Goal: Task Accomplishment & Management: Manage account settings

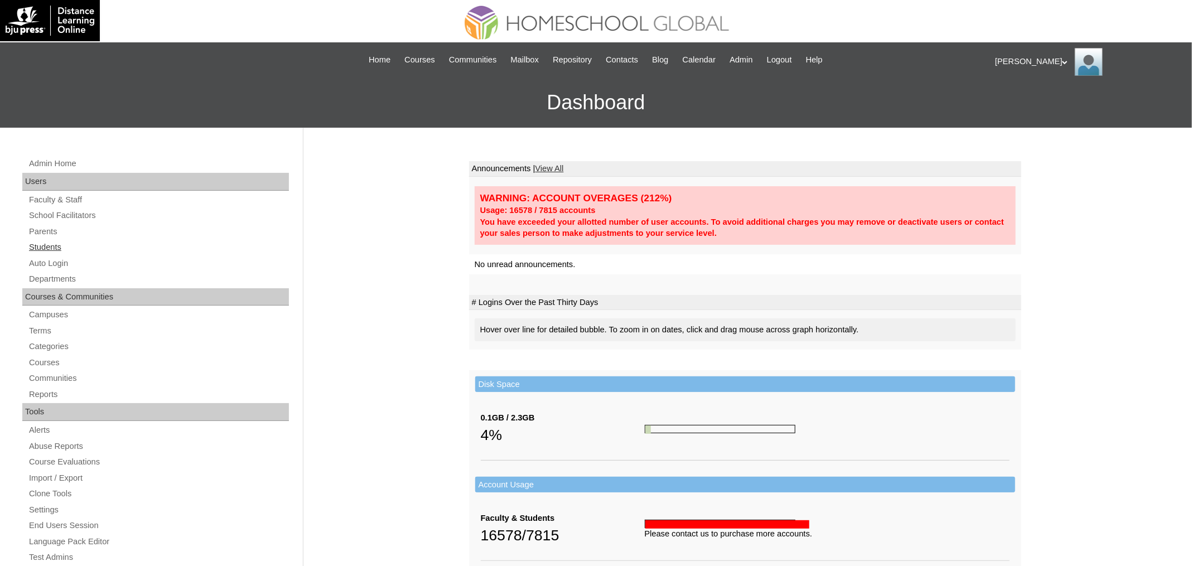
click at [46, 241] on link "Students" at bounding box center [158, 247] width 261 height 14
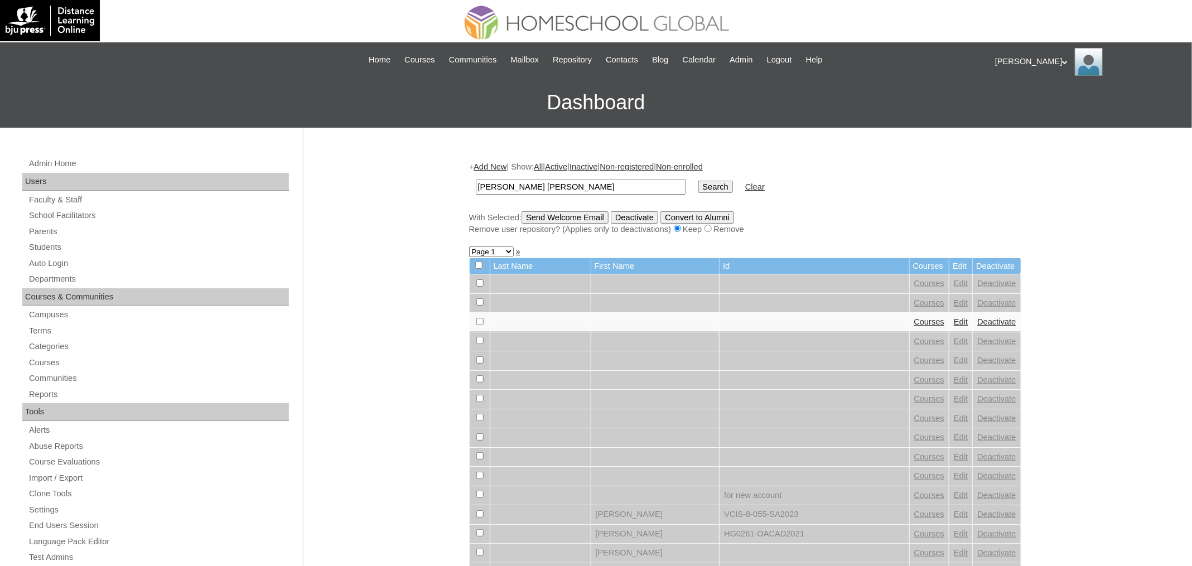
type input "Juliana Jael"
click at [698, 181] on input "Search" at bounding box center [715, 187] width 35 height 12
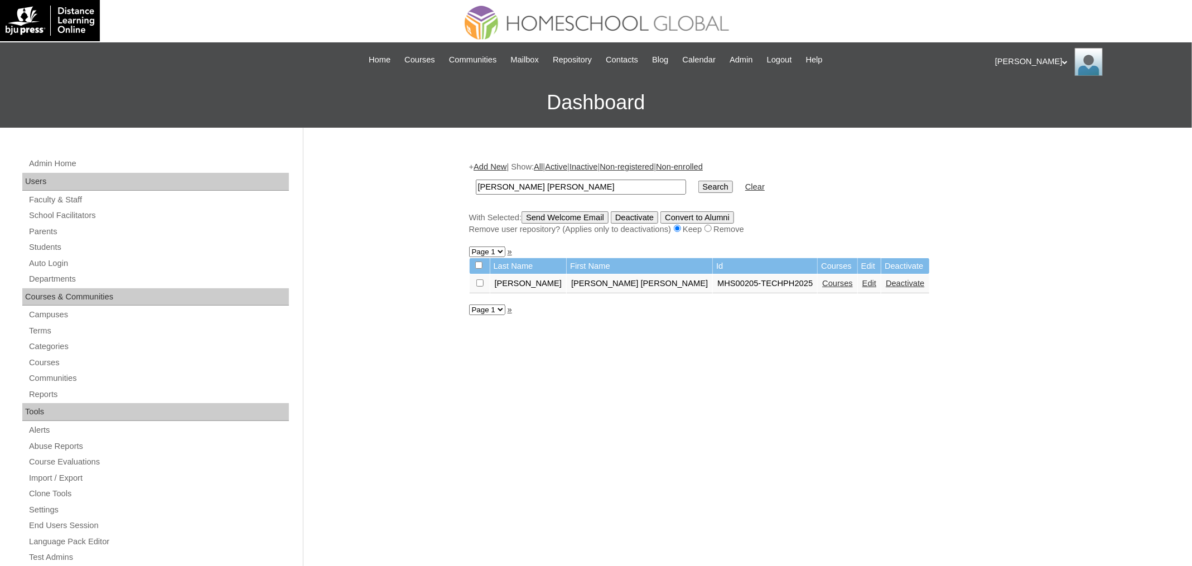
click at [822, 283] on link "Courses" at bounding box center [837, 283] width 31 height 9
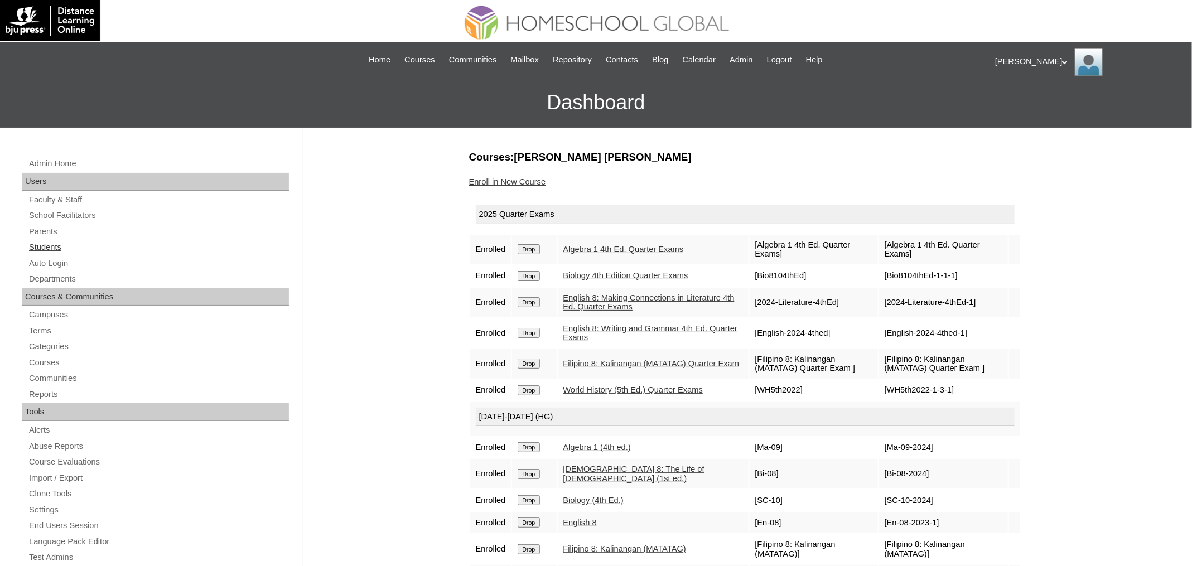
click at [59, 246] on link "Students" at bounding box center [158, 247] width 261 height 14
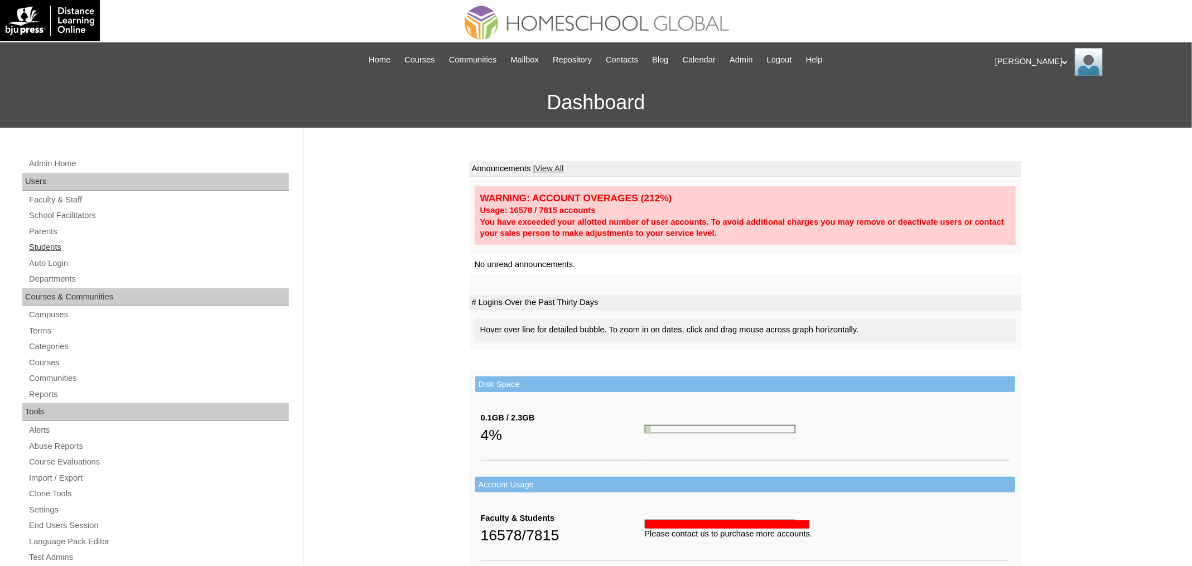
click at [42, 241] on link "Students" at bounding box center [158, 247] width 261 height 14
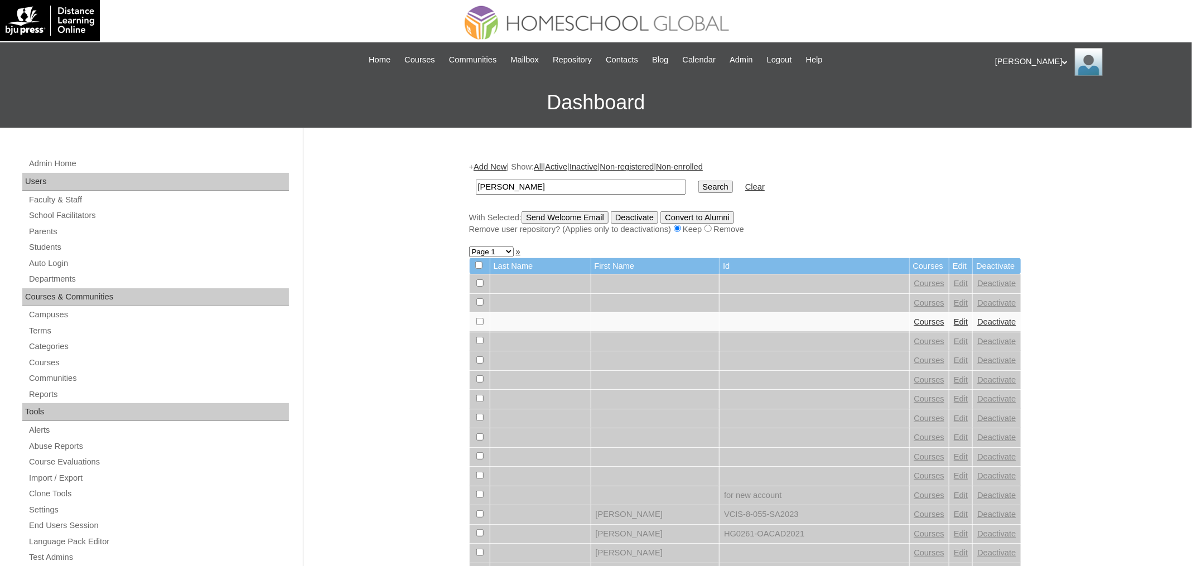
type input "[PERSON_NAME]"
click at [698, 181] on input "Search" at bounding box center [715, 187] width 35 height 12
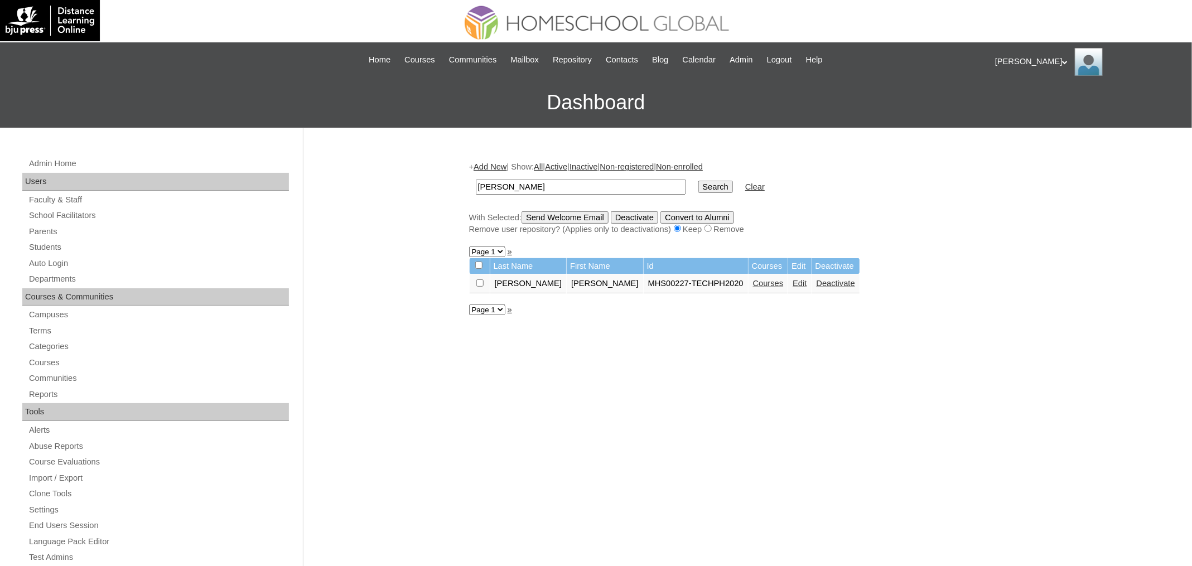
click at [753, 281] on link "Courses" at bounding box center [768, 283] width 31 height 9
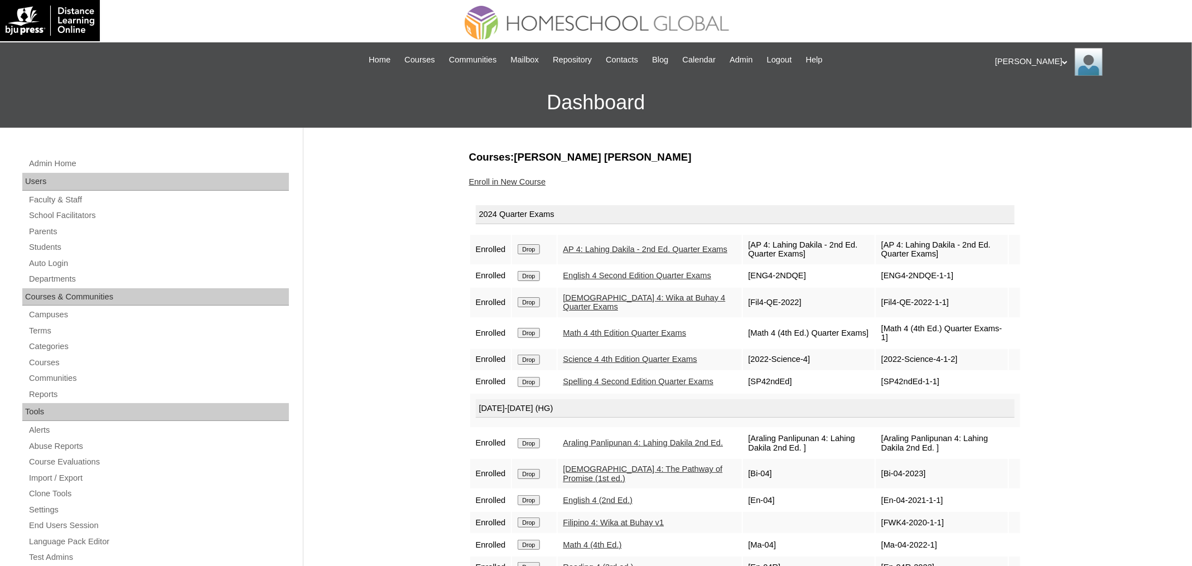
click at [538, 246] on input "Drop" at bounding box center [529, 249] width 22 height 10
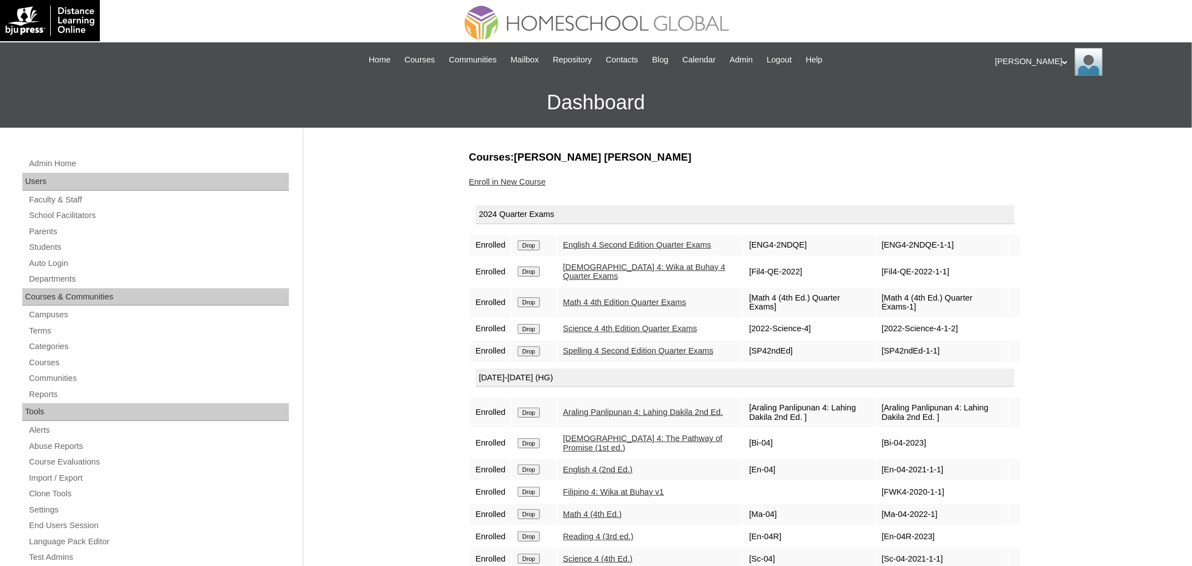
click at [533, 247] on input "Drop" at bounding box center [529, 245] width 22 height 10
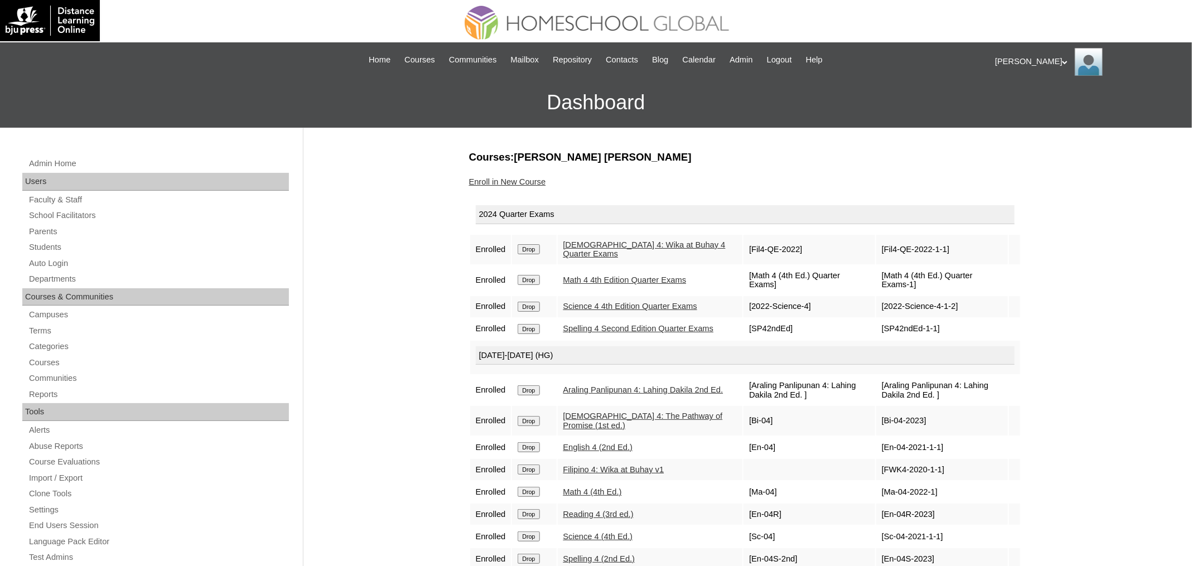
click at [539, 248] on input "Drop" at bounding box center [529, 249] width 22 height 10
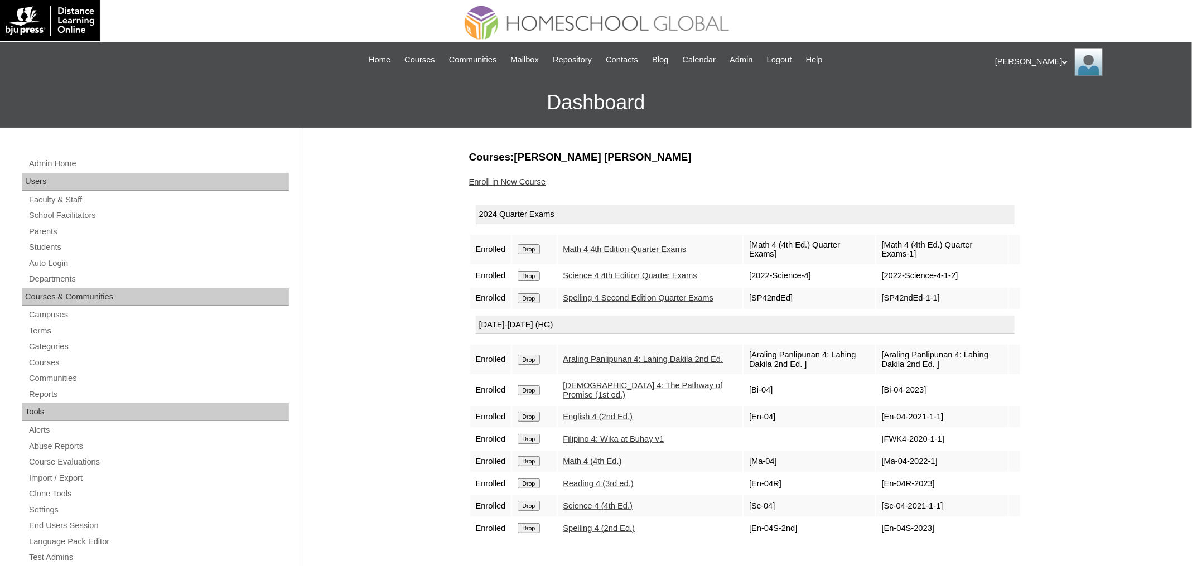
click at [538, 250] on input "Drop" at bounding box center [529, 249] width 22 height 10
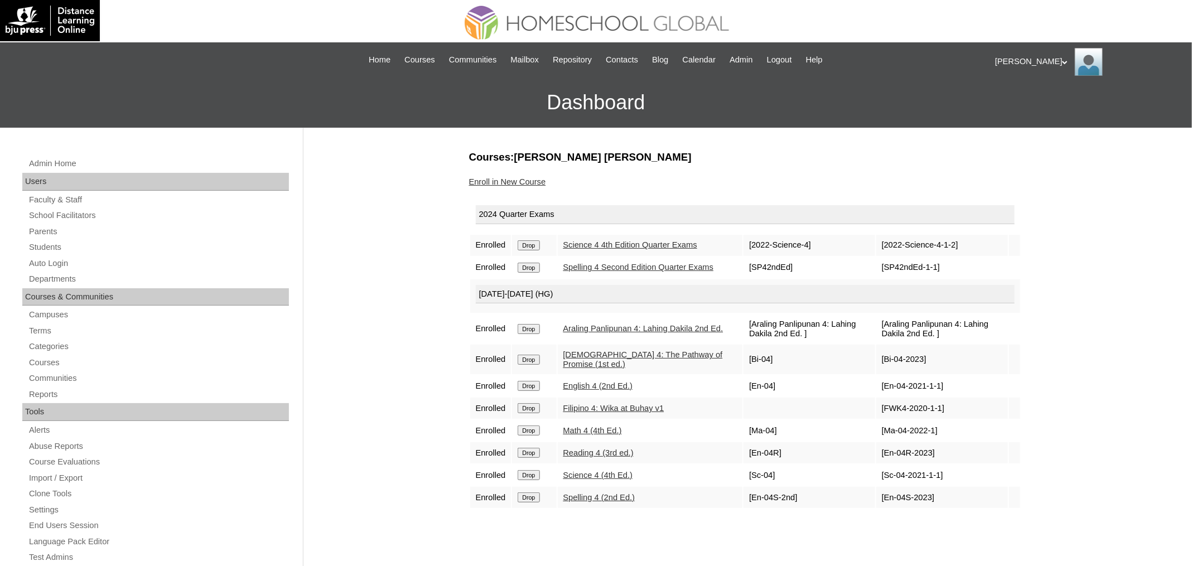
click at [534, 250] on input "Drop" at bounding box center [529, 245] width 22 height 10
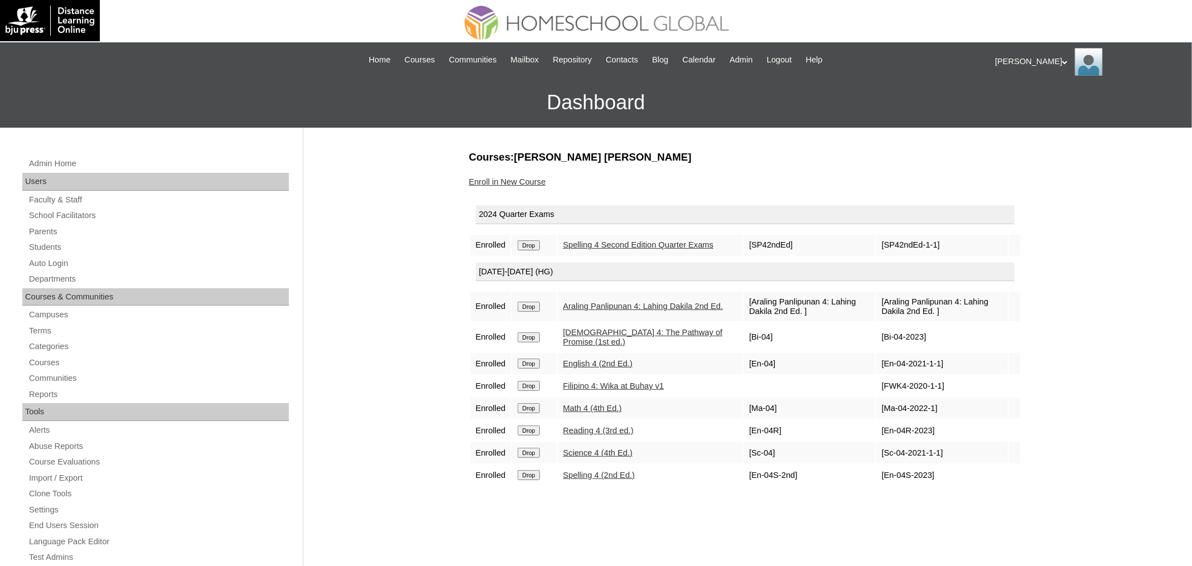
click at [538, 245] on input "Drop" at bounding box center [529, 245] width 22 height 10
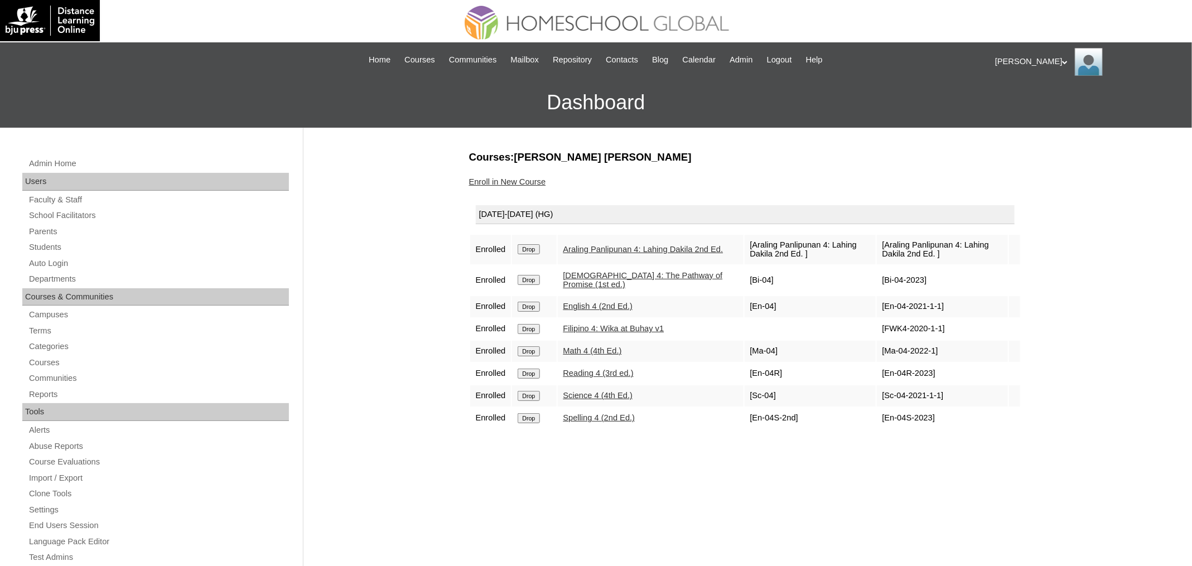
click at [536, 249] on input "Drop" at bounding box center [529, 249] width 22 height 10
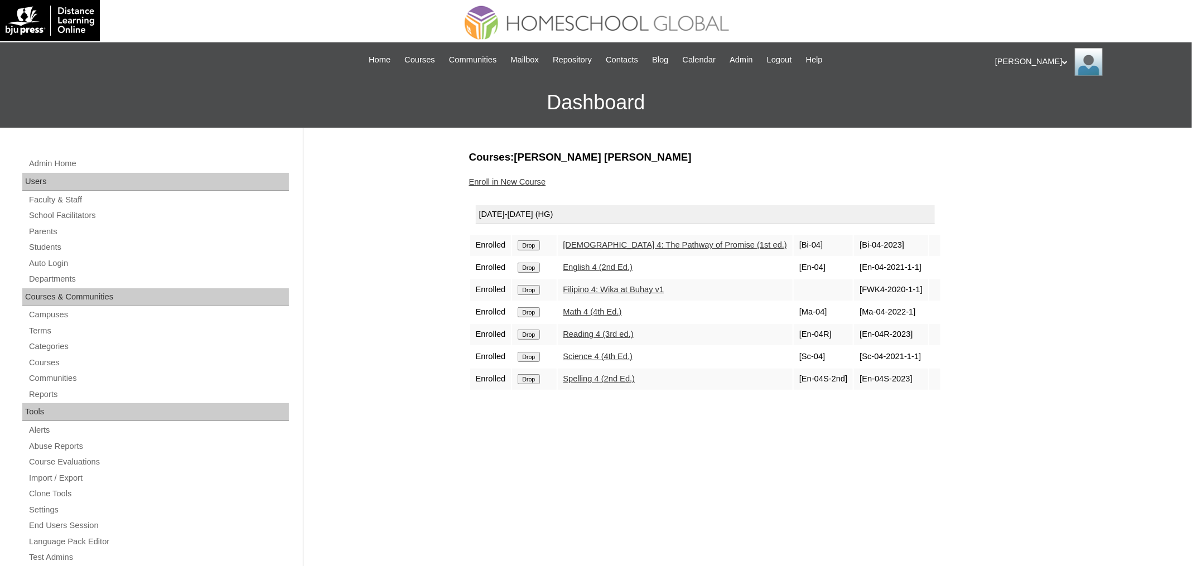
click at [525, 246] on input "Drop" at bounding box center [529, 245] width 22 height 10
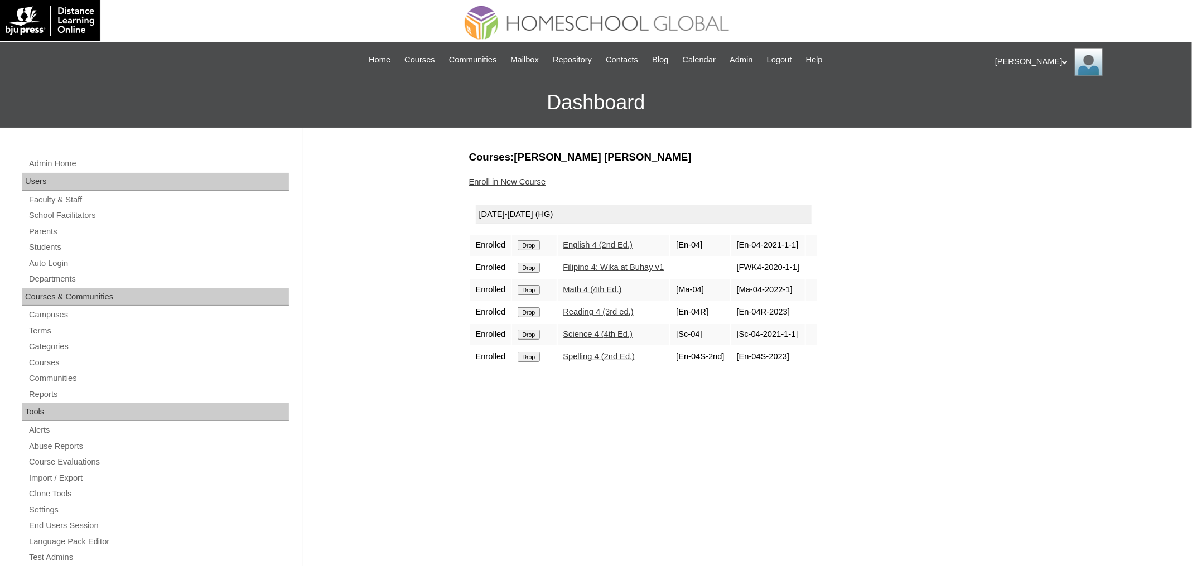
click at [535, 243] on input "Drop" at bounding box center [529, 245] width 22 height 10
click at [536, 242] on input "Drop" at bounding box center [529, 245] width 22 height 10
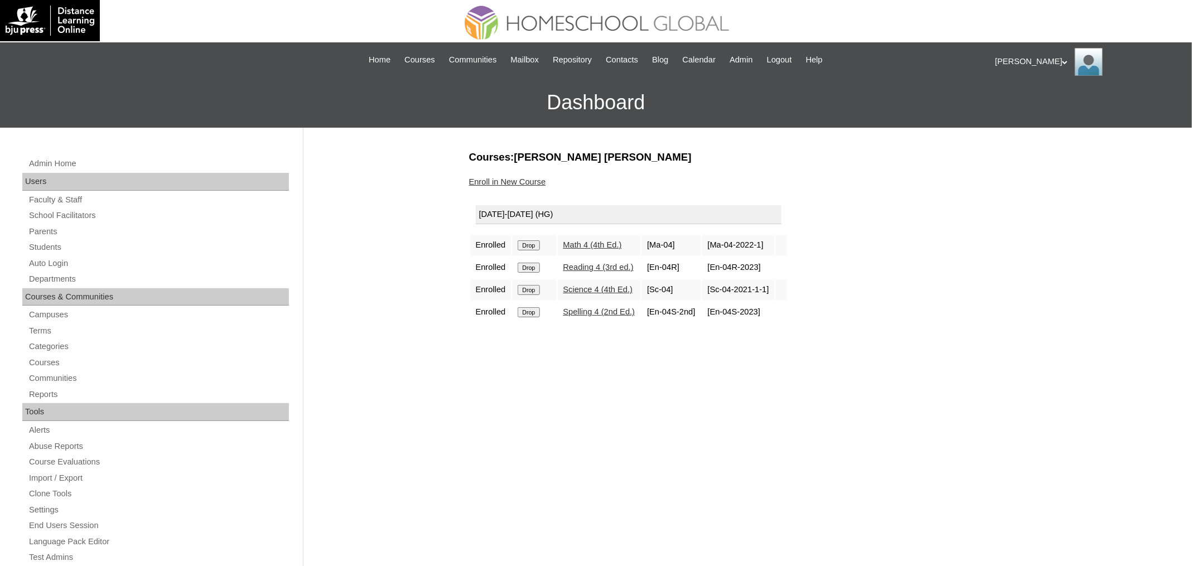
click at [539, 241] on input "Drop" at bounding box center [529, 245] width 22 height 10
click at [528, 243] on input "Drop" at bounding box center [529, 245] width 22 height 10
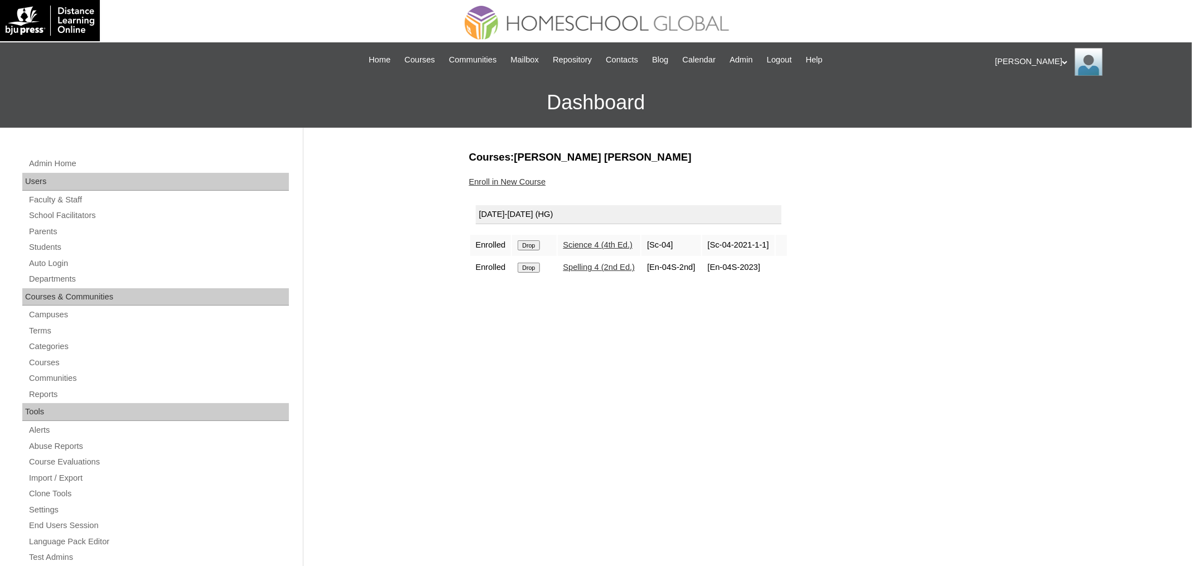
click at [538, 246] on input "Drop" at bounding box center [529, 245] width 22 height 10
click at [536, 245] on input "Drop" at bounding box center [529, 245] width 22 height 10
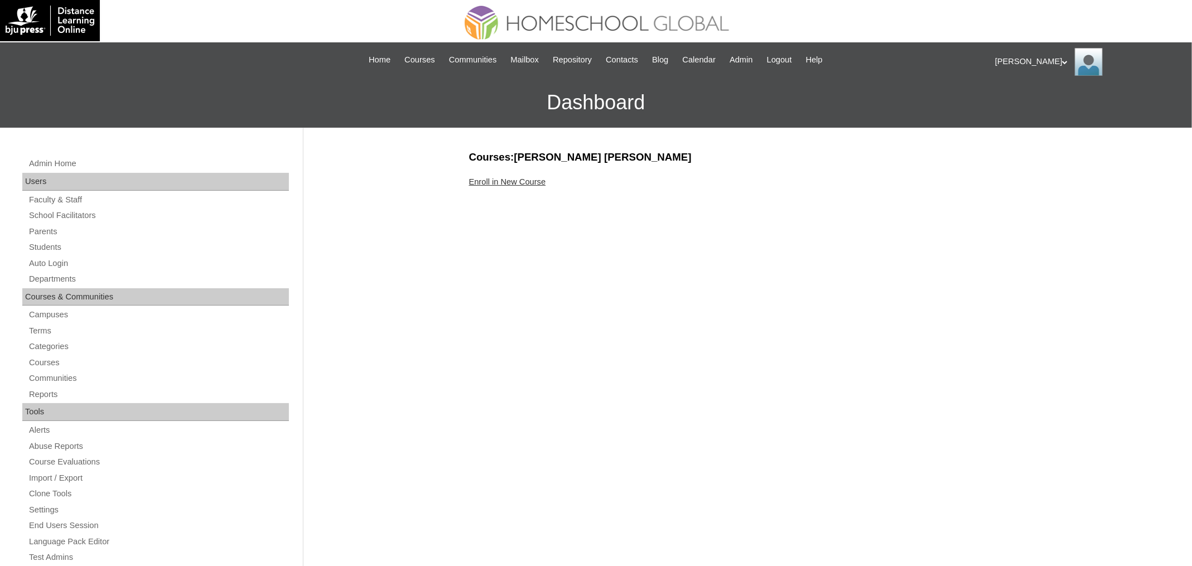
click at [538, 183] on link "Enroll in New Course" at bounding box center [507, 181] width 77 height 9
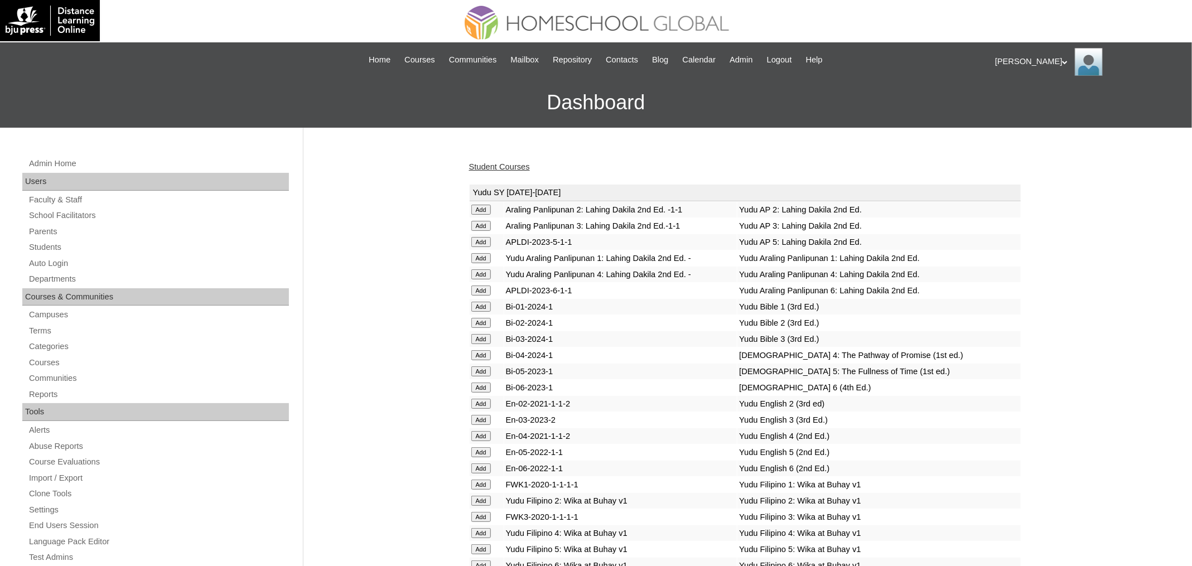
scroll to position [2911, 0]
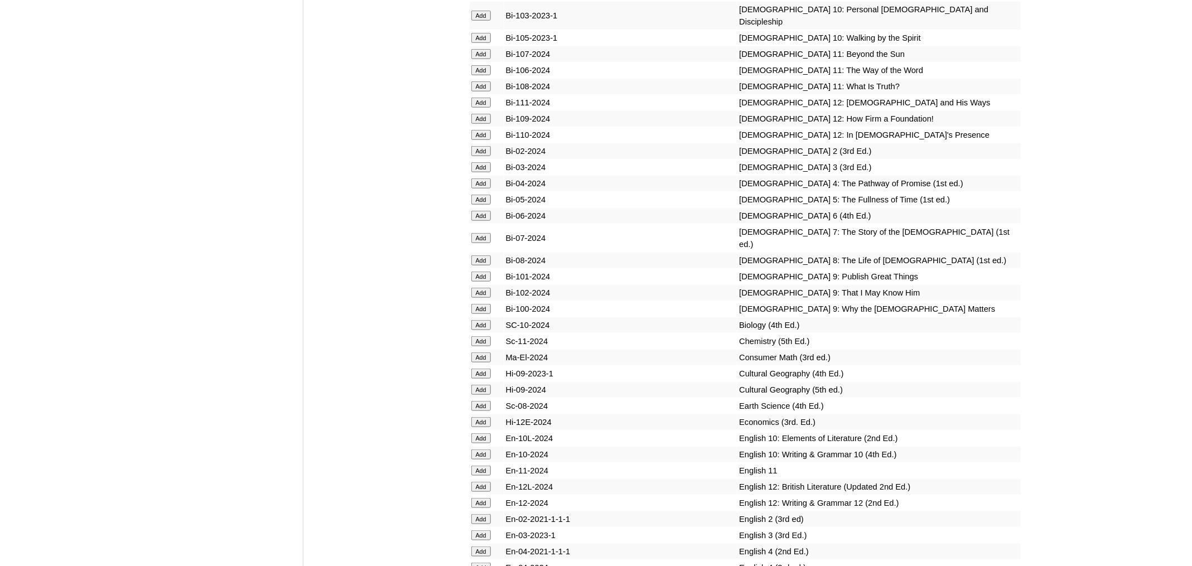
click at [482, 205] on input "Add" at bounding box center [481, 200] width 20 height 10
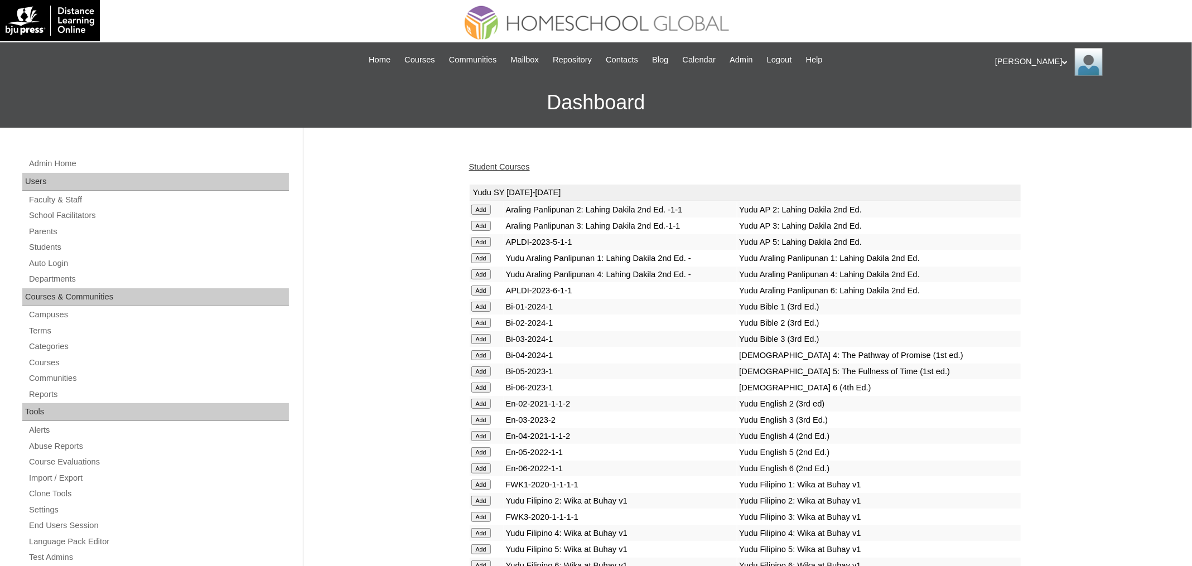
scroll to position [3292, 0]
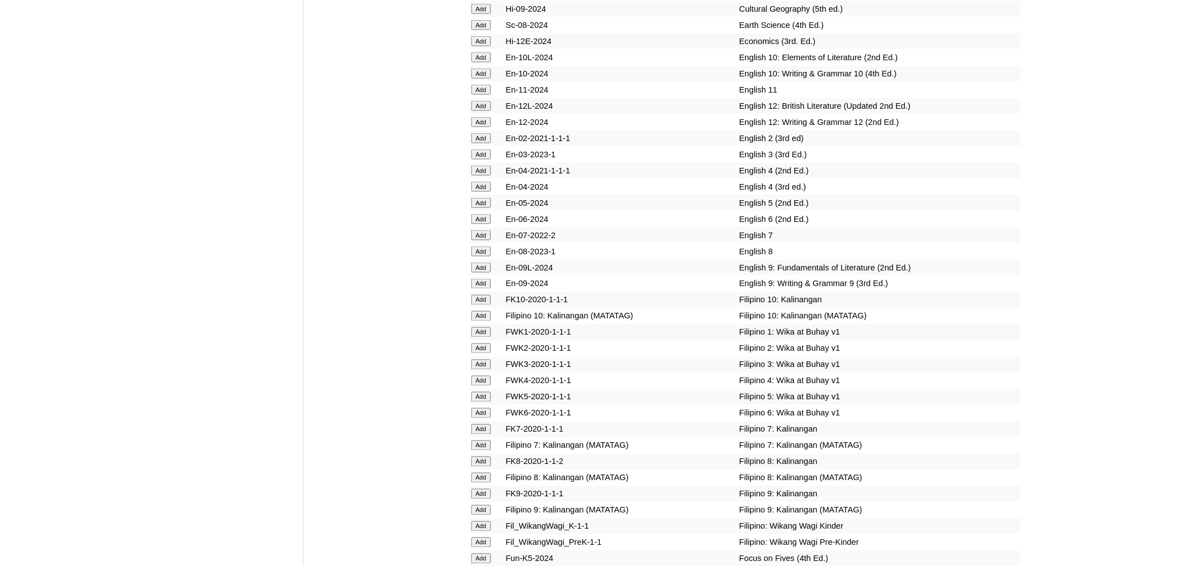
click at [482, 208] on input "Add" at bounding box center [481, 203] width 20 height 10
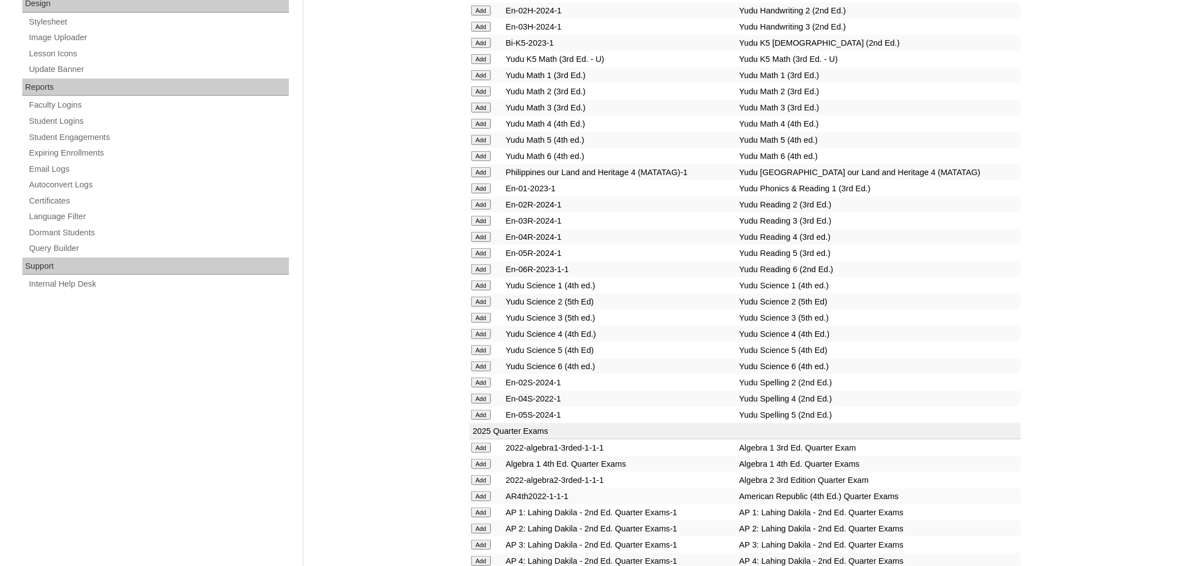
scroll to position [4430, 0]
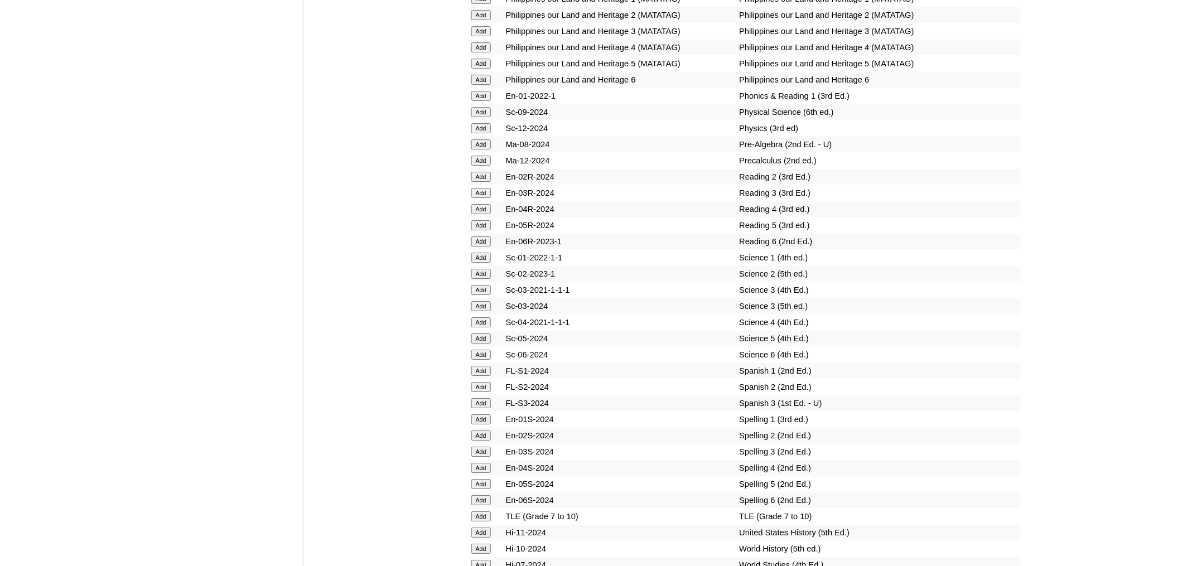
click at [478, 230] on input "Add" at bounding box center [481, 225] width 20 height 10
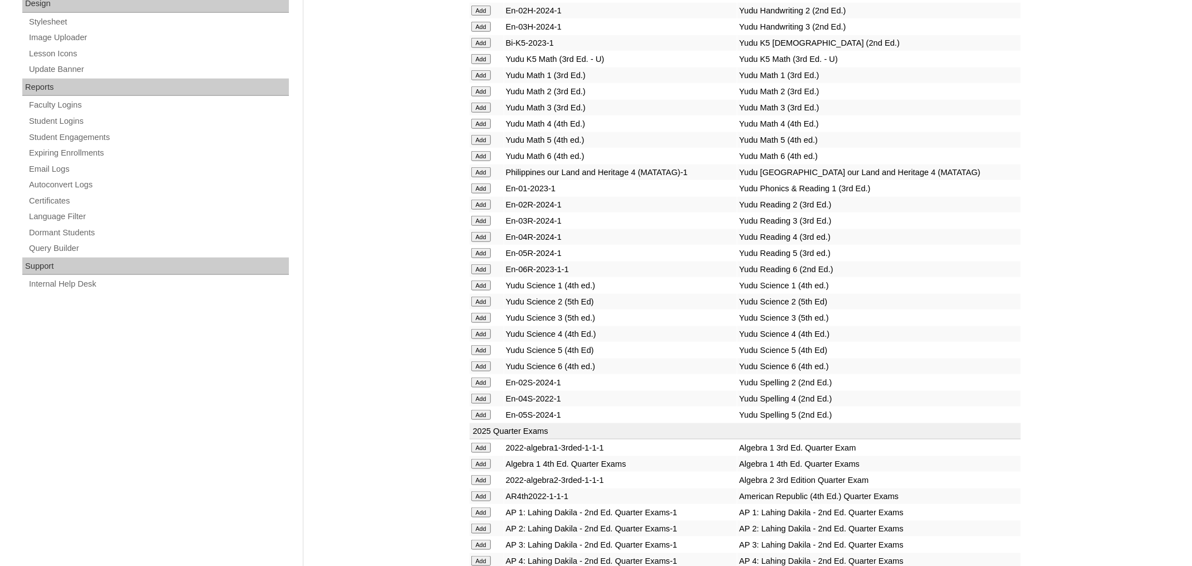
scroll to position [4687, 0]
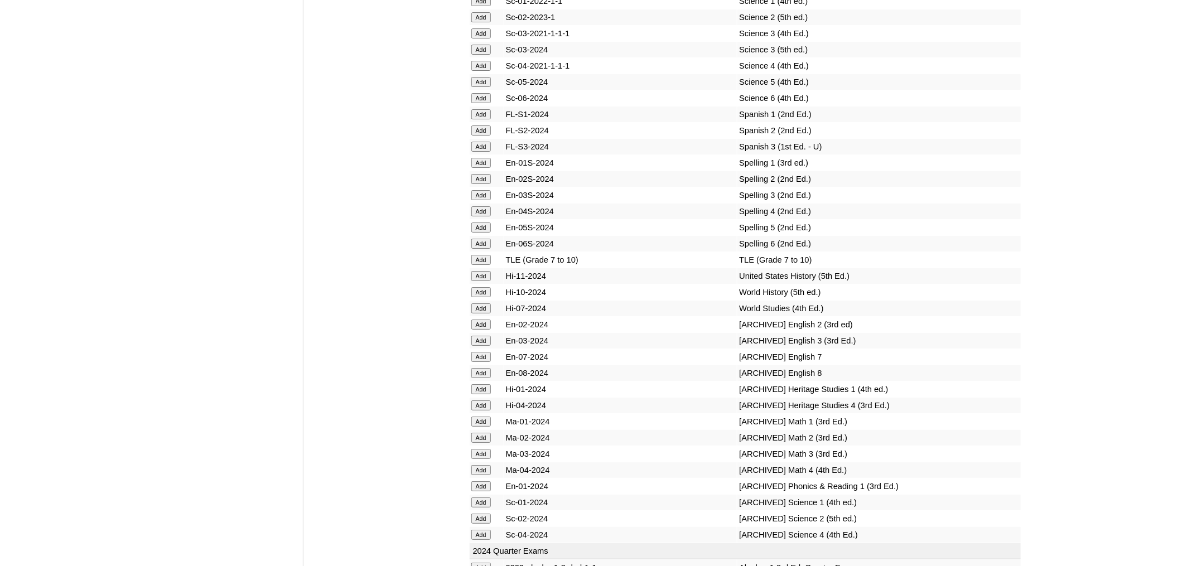
click at [477, 233] on input "Add" at bounding box center [481, 228] width 20 height 10
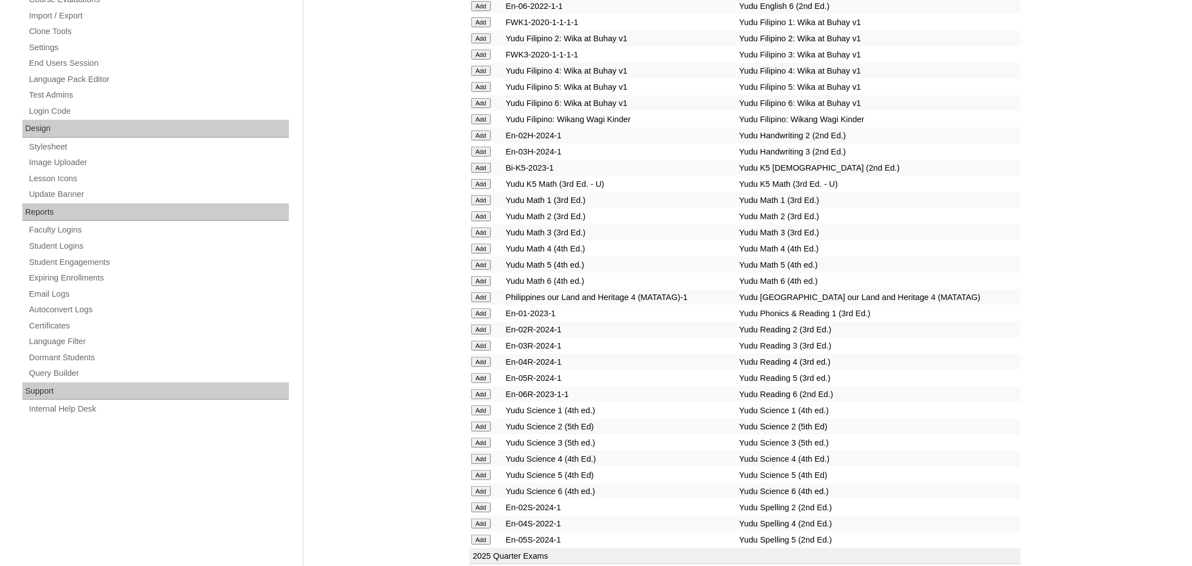
scroll to position [4110, 0]
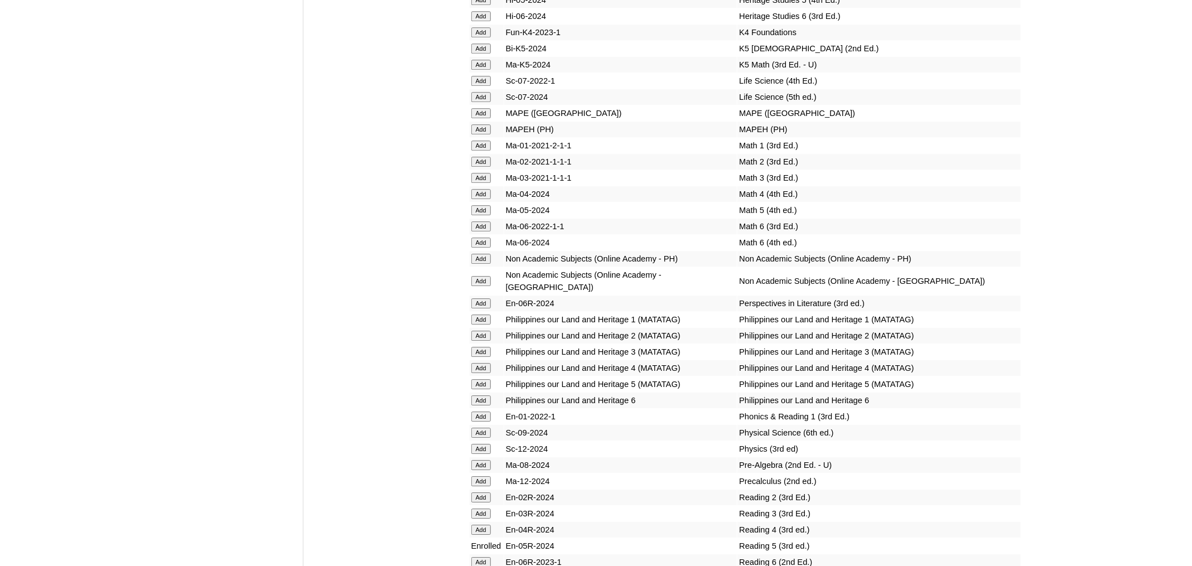
click at [480, 215] on input "Add" at bounding box center [481, 210] width 20 height 10
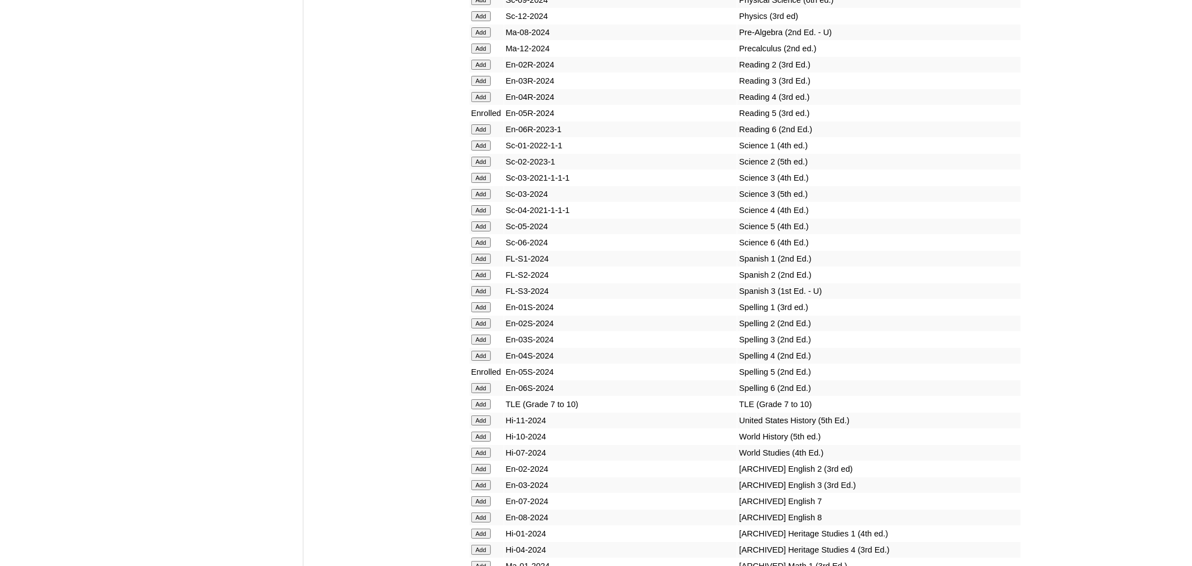
click at [475, 231] on input "Add" at bounding box center [481, 226] width 20 height 10
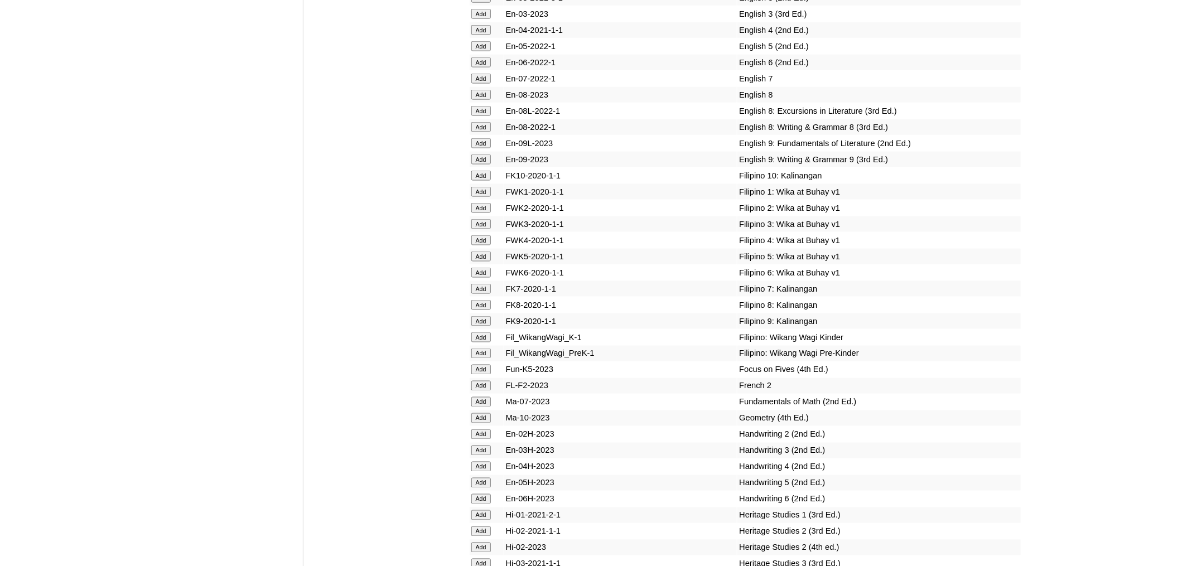
scroll to position [3484, 0]
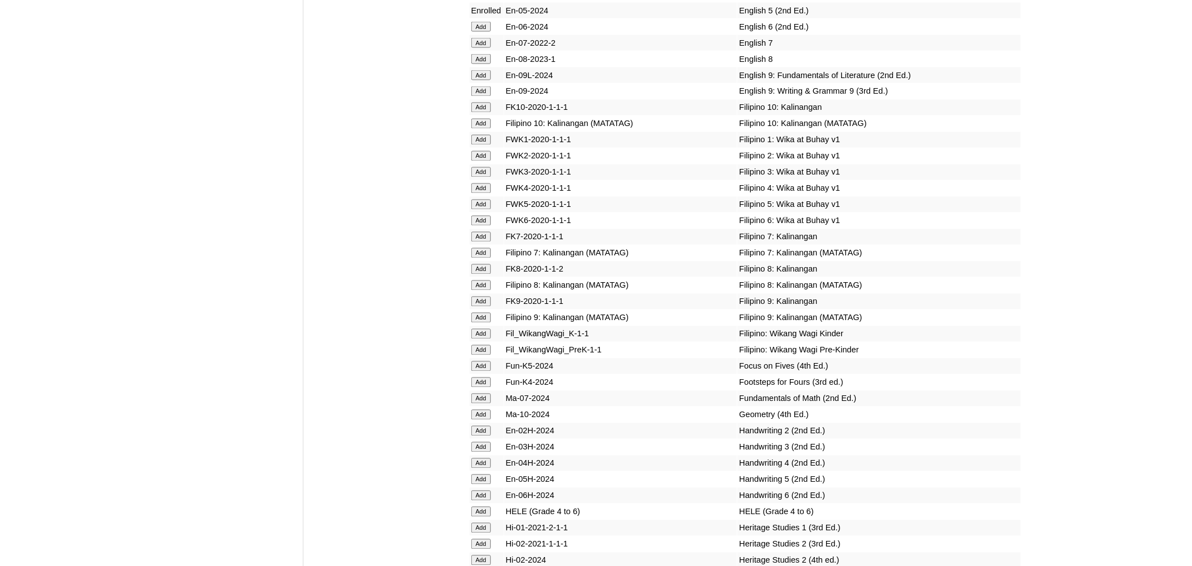
click at [482, 210] on input "Add" at bounding box center [481, 205] width 20 height 10
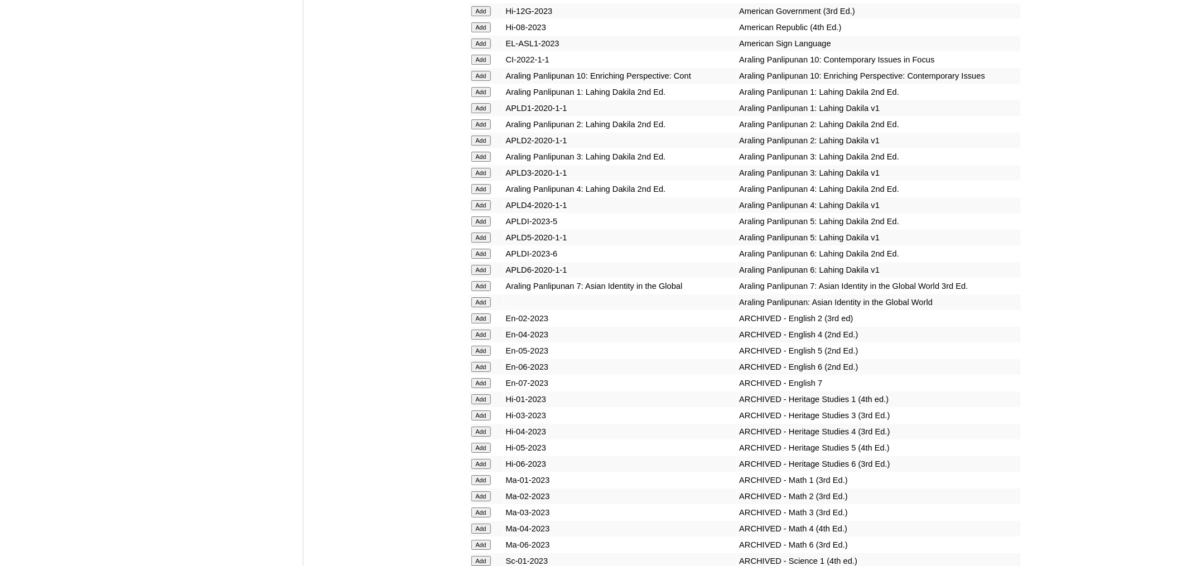
scroll to position [2651, 0]
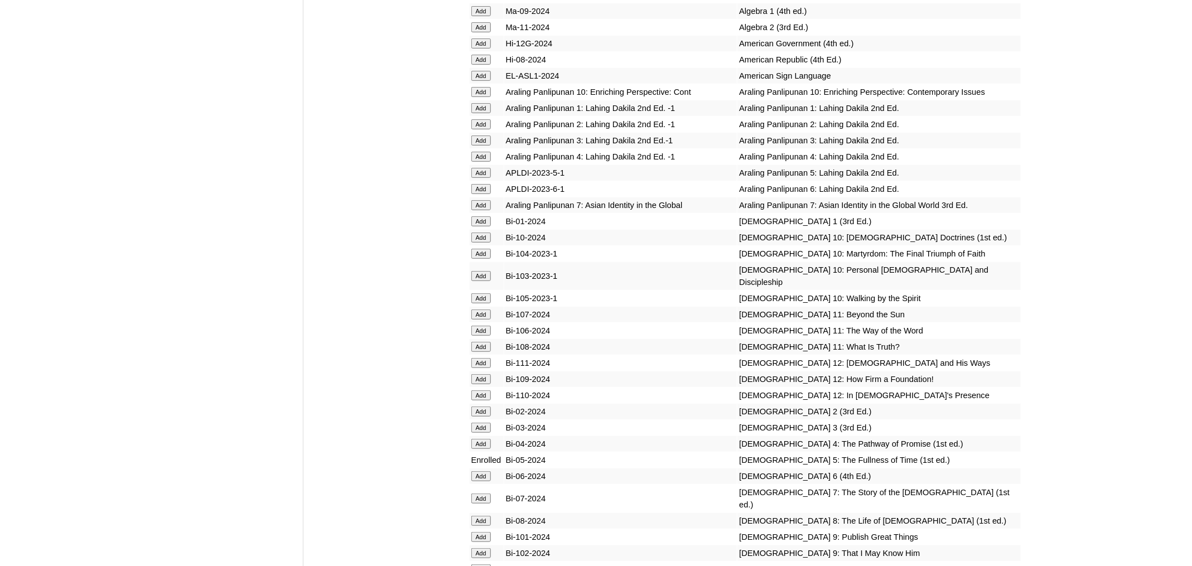
click at [482, 178] on input "Add" at bounding box center [481, 173] width 20 height 10
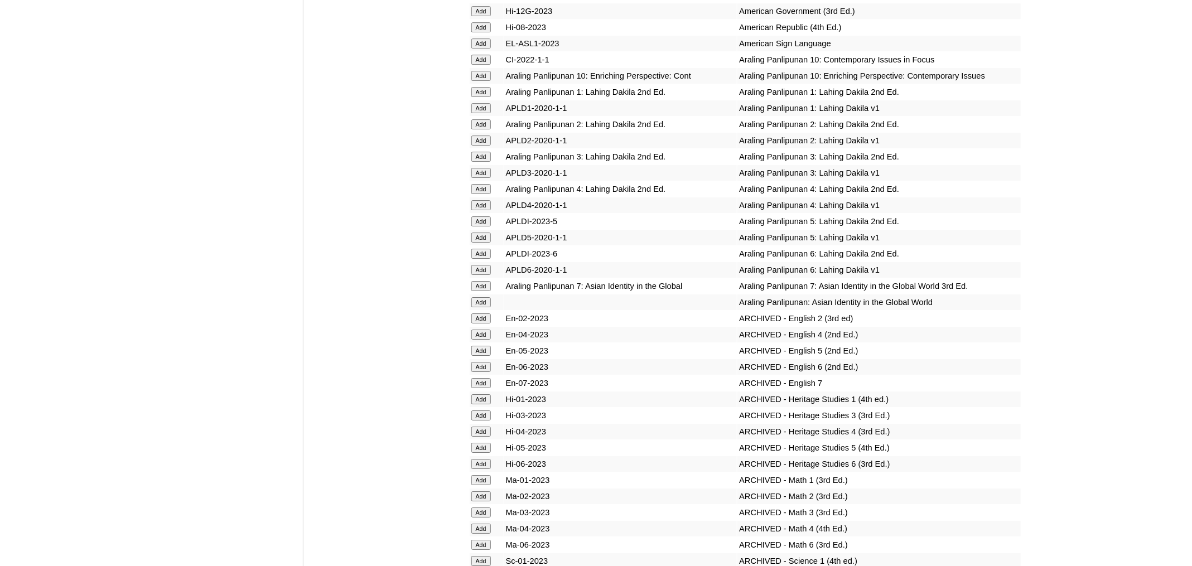
scroll to position [3789, 0]
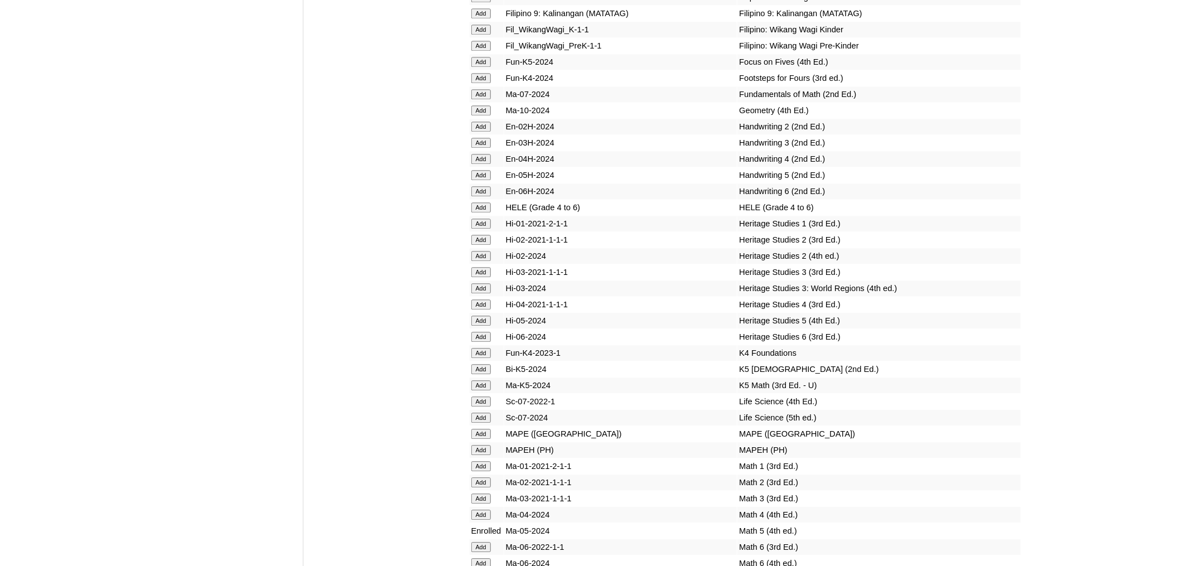
click at [471, 212] on input "Add" at bounding box center [481, 207] width 20 height 10
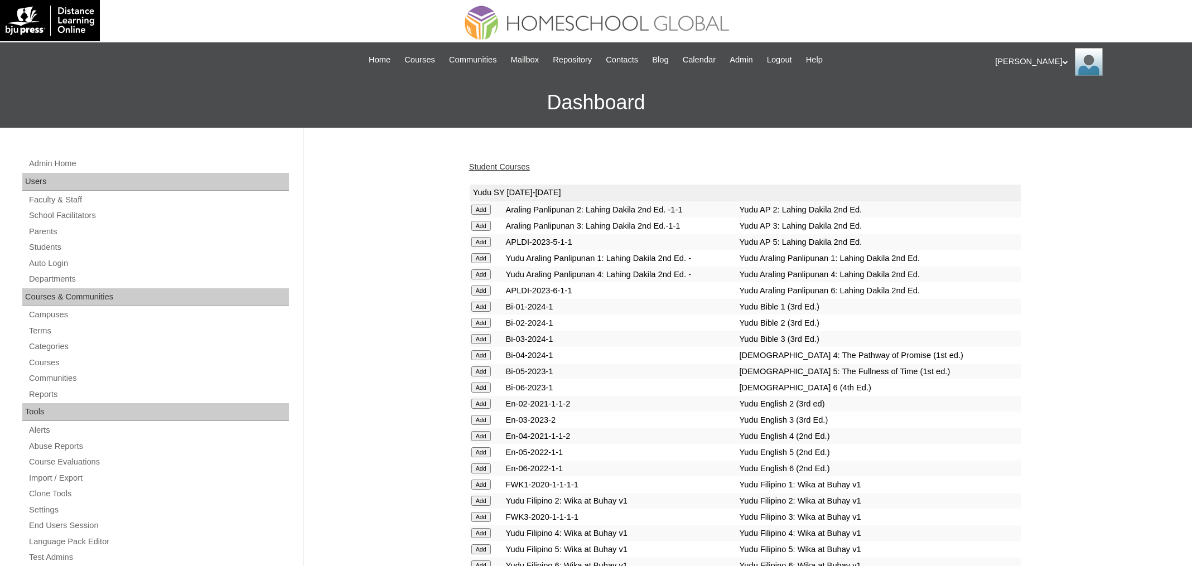
scroll to position [3789, 0]
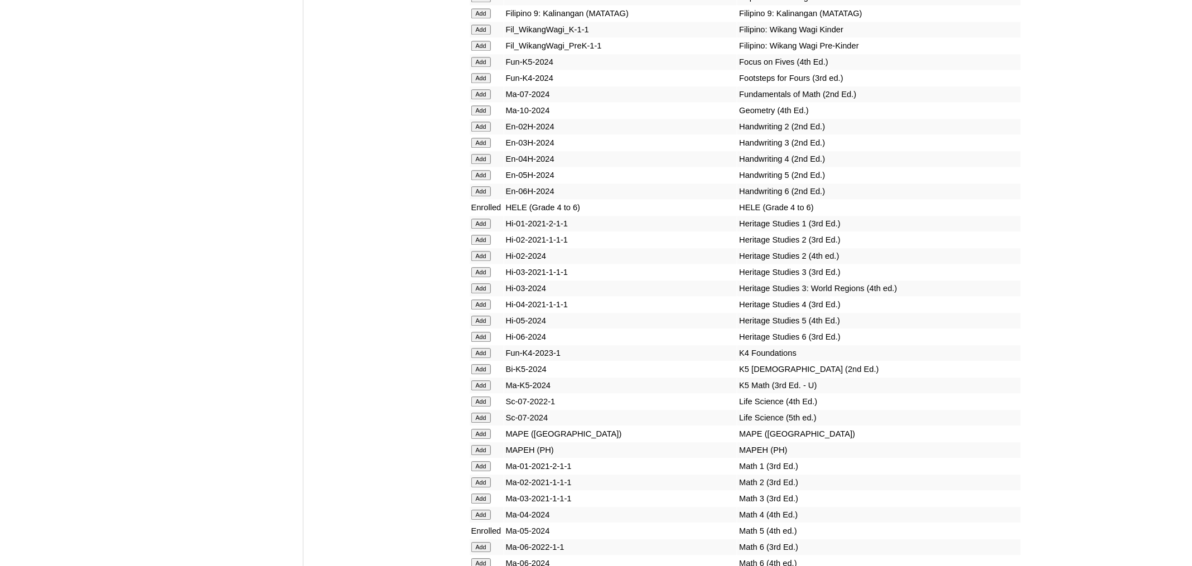
click at [480, 455] on input "Add" at bounding box center [481, 450] width 20 height 10
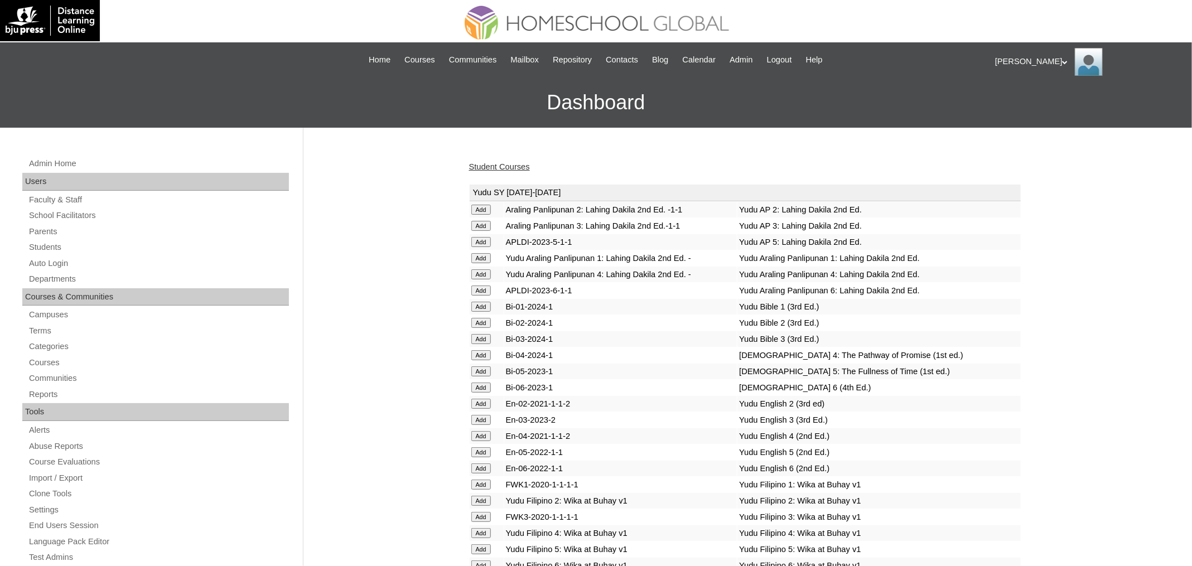
click at [502, 167] on link "Student Courses" at bounding box center [499, 166] width 61 height 9
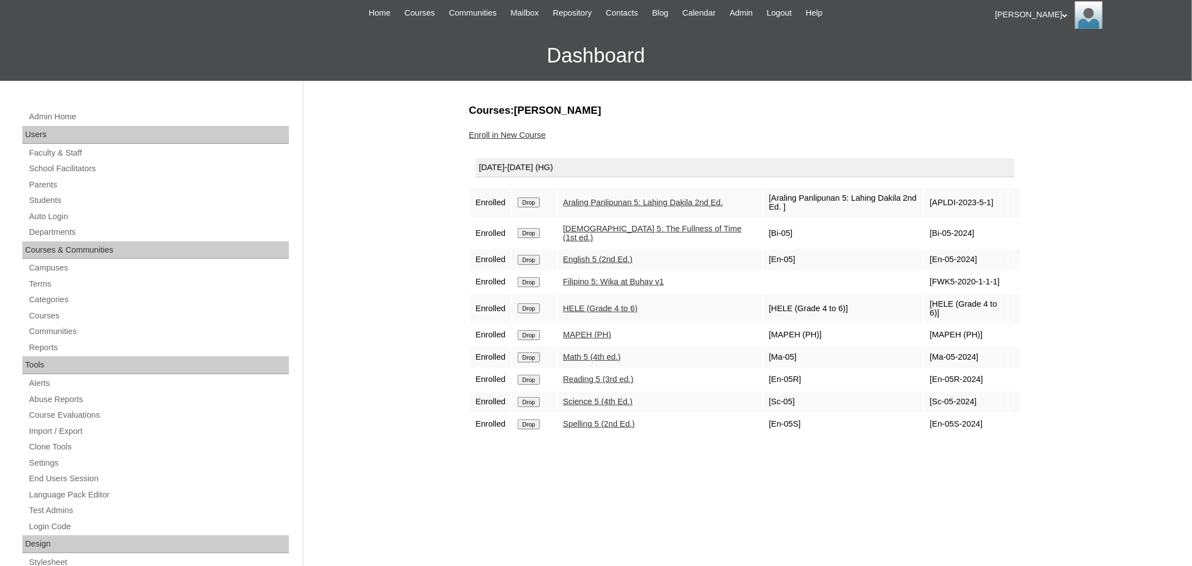
scroll to position [46, 0]
click at [533, 141] on div "Courses:[PERSON_NAME] Enroll in New Course [DATE]-[DATE] (HG) Enrolled Drop Ara…" at bounding box center [742, 477] width 558 height 747
click at [534, 137] on link "Enroll in New Course" at bounding box center [507, 135] width 77 height 9
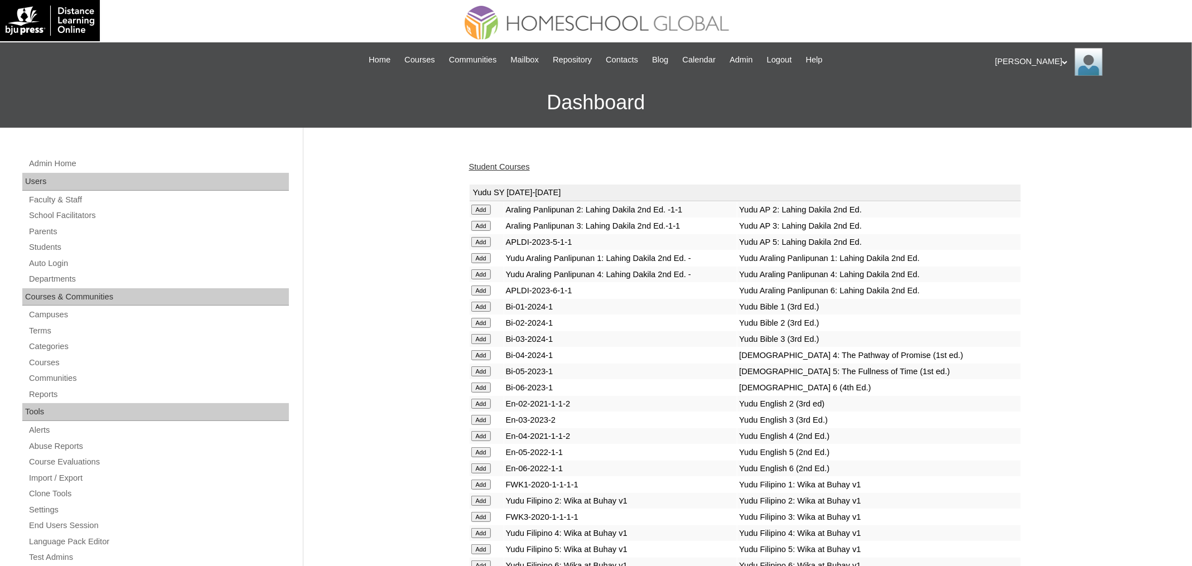
scroll to position [1190, 0]
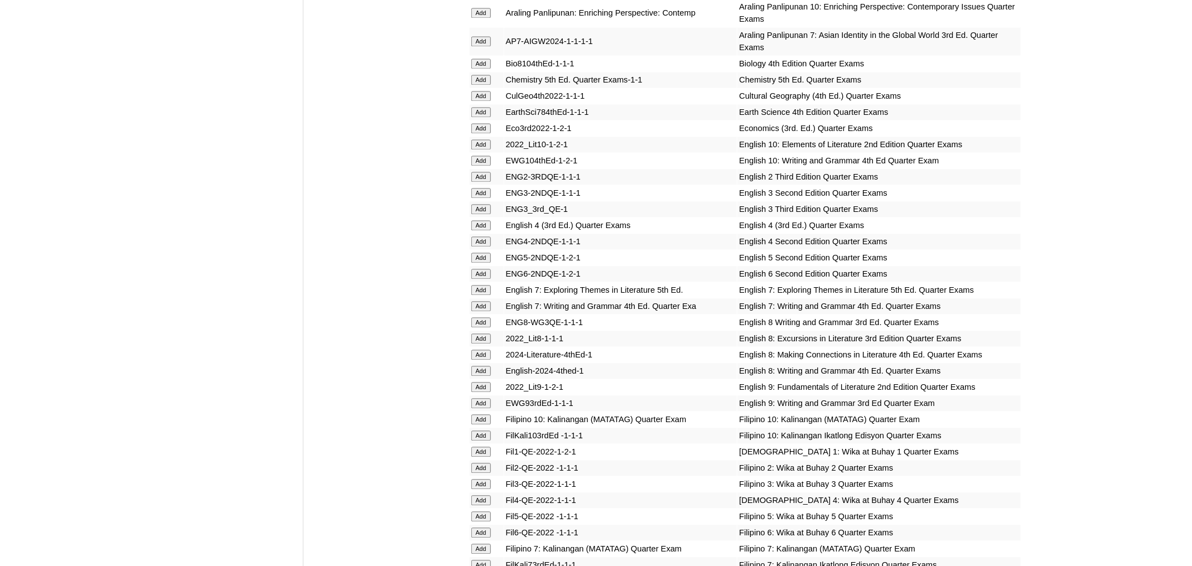
click at [479, 263] on input "Add" at bounding box center [481, 258] width 20 height 10
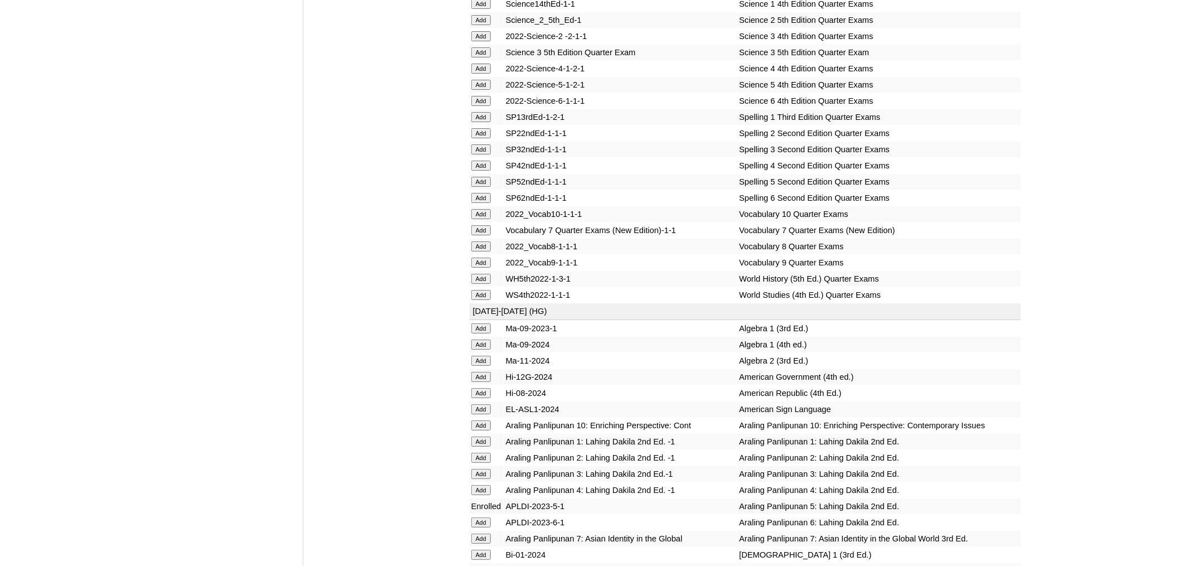
click at [475, 187] on input "Add" at bounding box center [481, 182] width 20 height 10
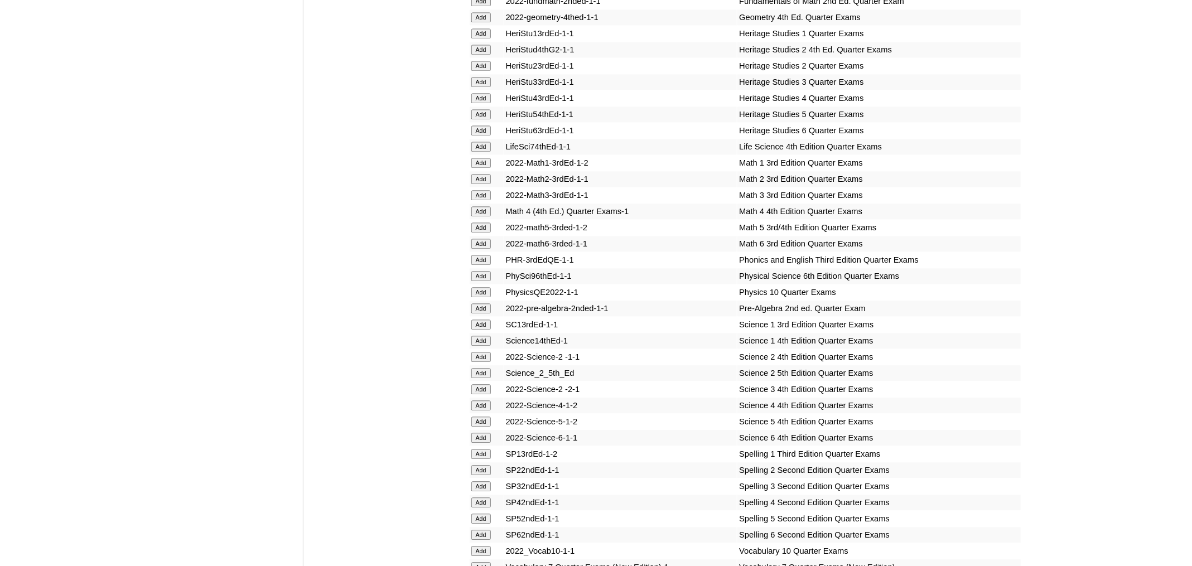
scroll to position [1859, 0]
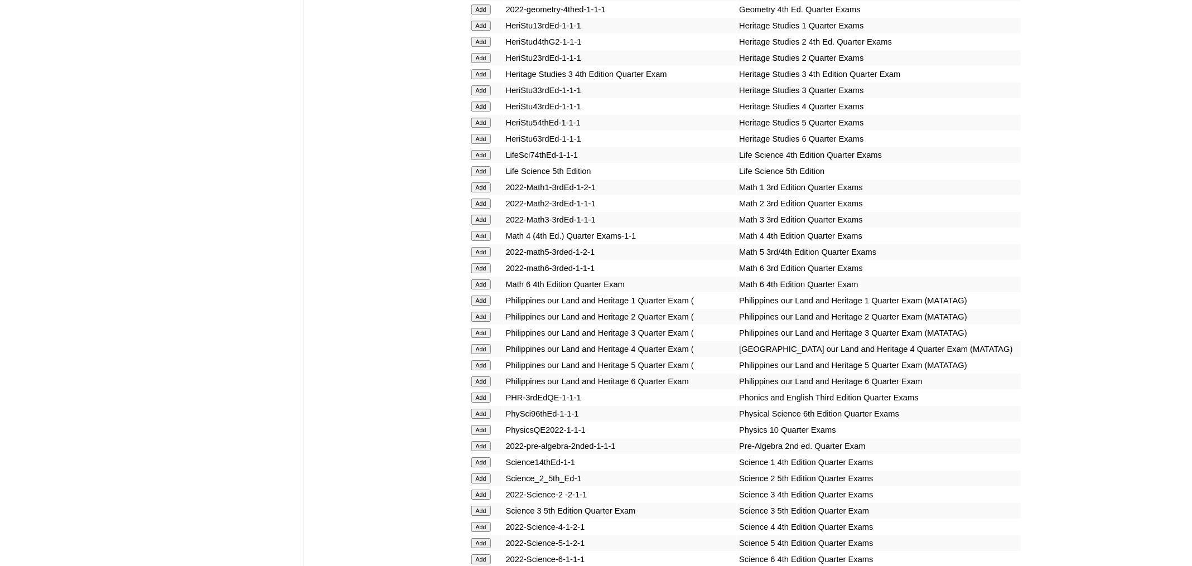
click at [484, 257] on input "Add" at bounding box center [481, 252] width 20 height 10
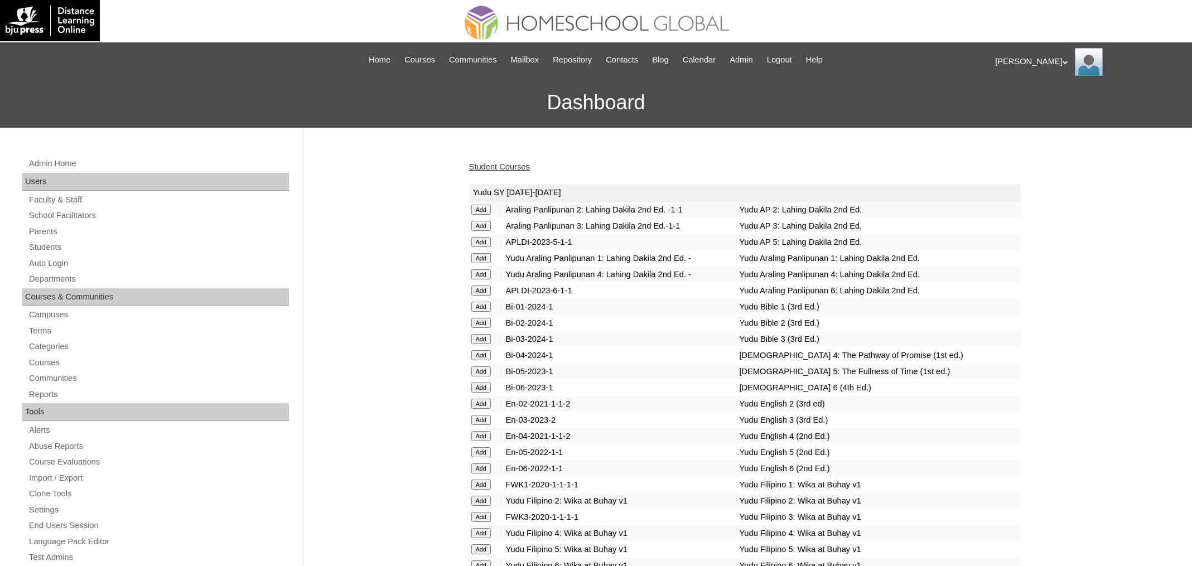
scroll to position [6103, 0]
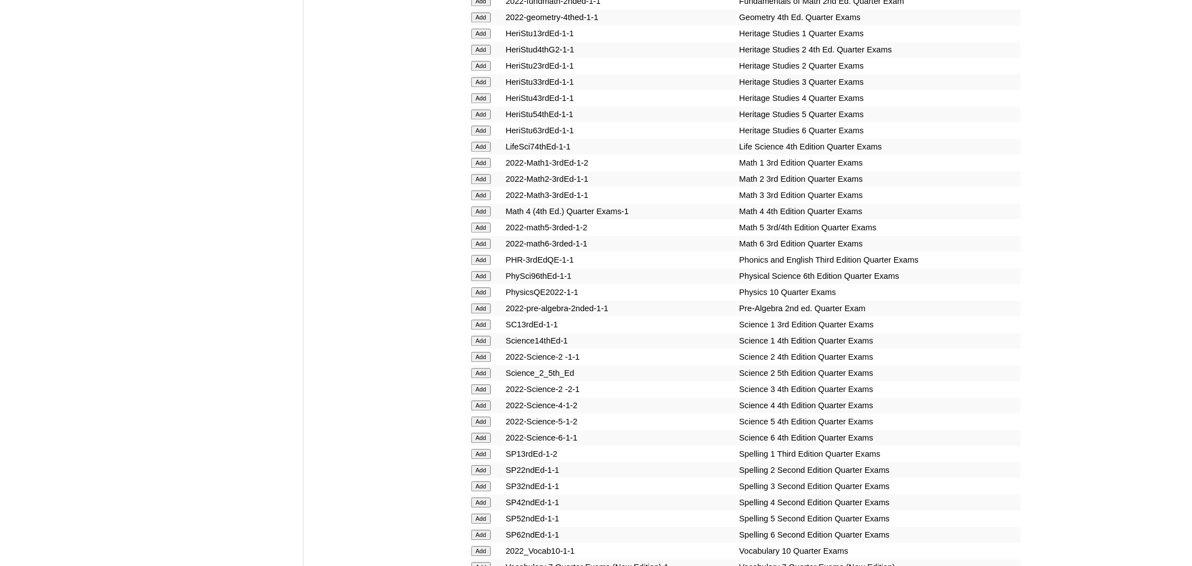
click at [484, 233] on input "Add" at bounding box center [481, 228] width 20 height 10
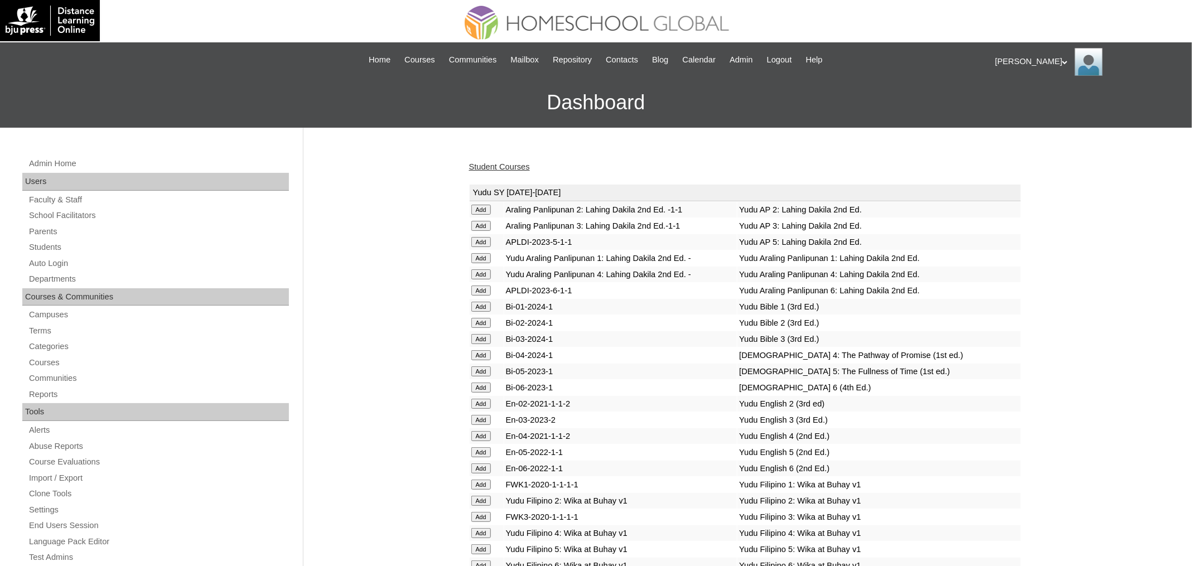
scroll to position [2221, 0]
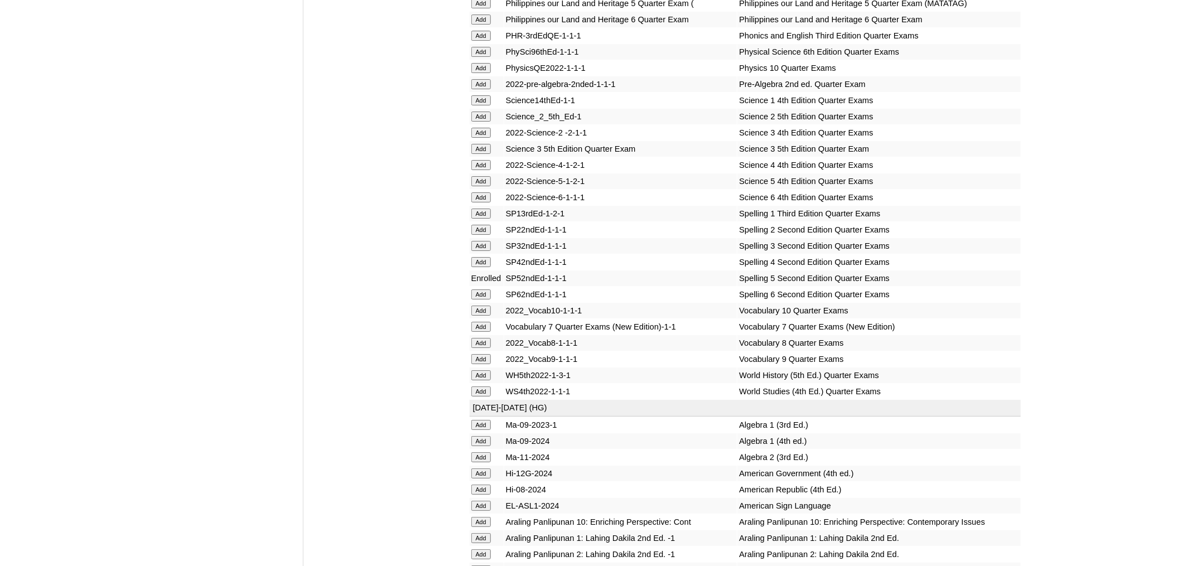
click at [484, 186] on input "Add" at bounding box center [481, 181] width 20 height 10
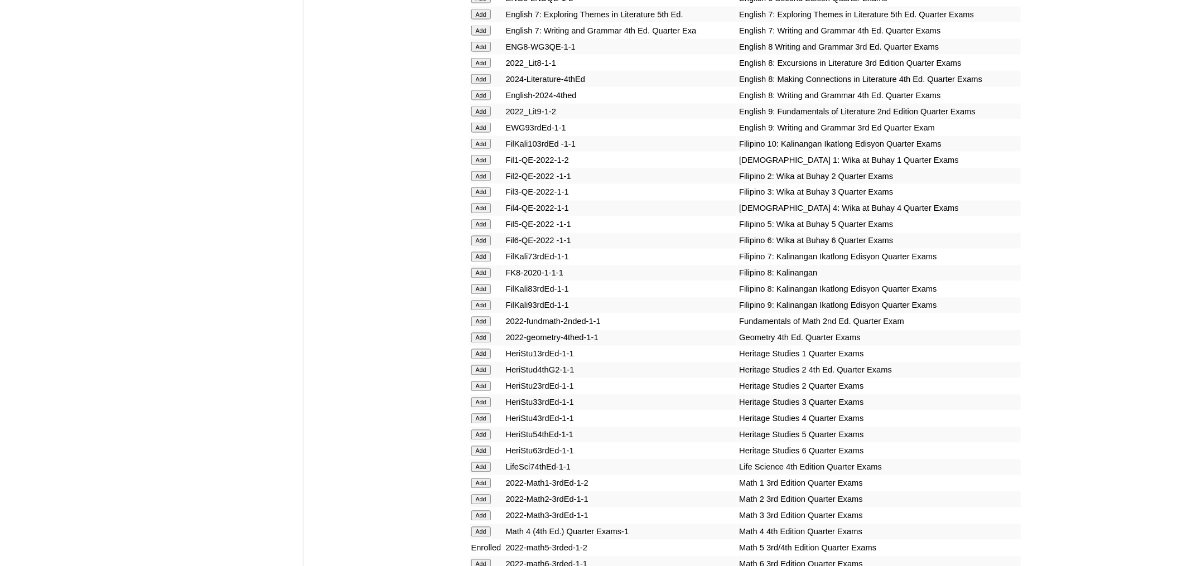
scroll to position [1458, 0]
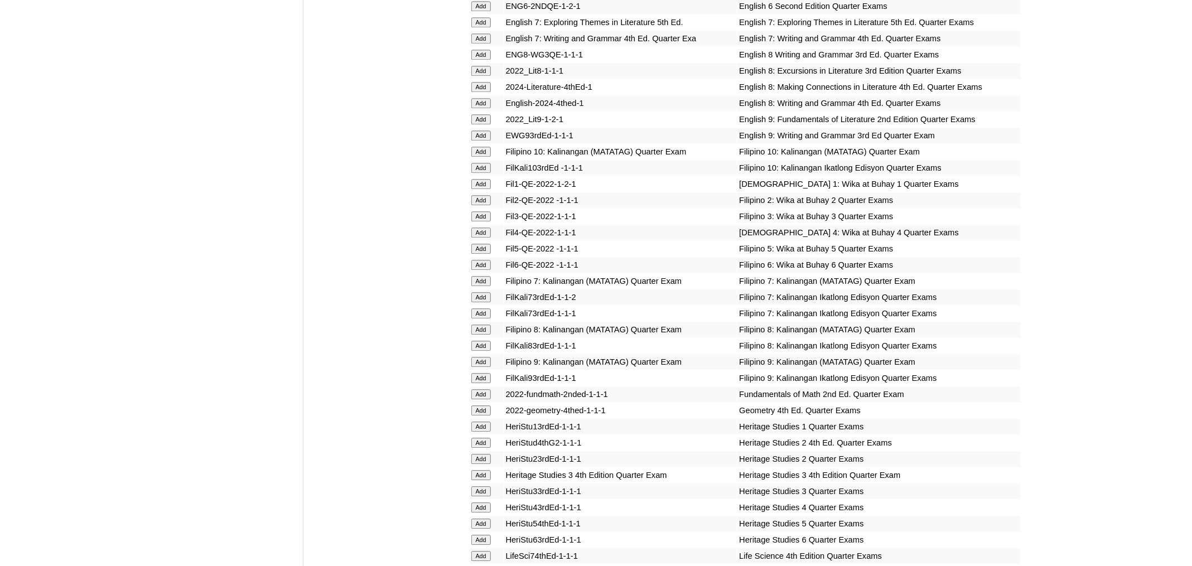
click at [486, 254] on input "Add" at bounding box center [481, 249] width 20 height 10
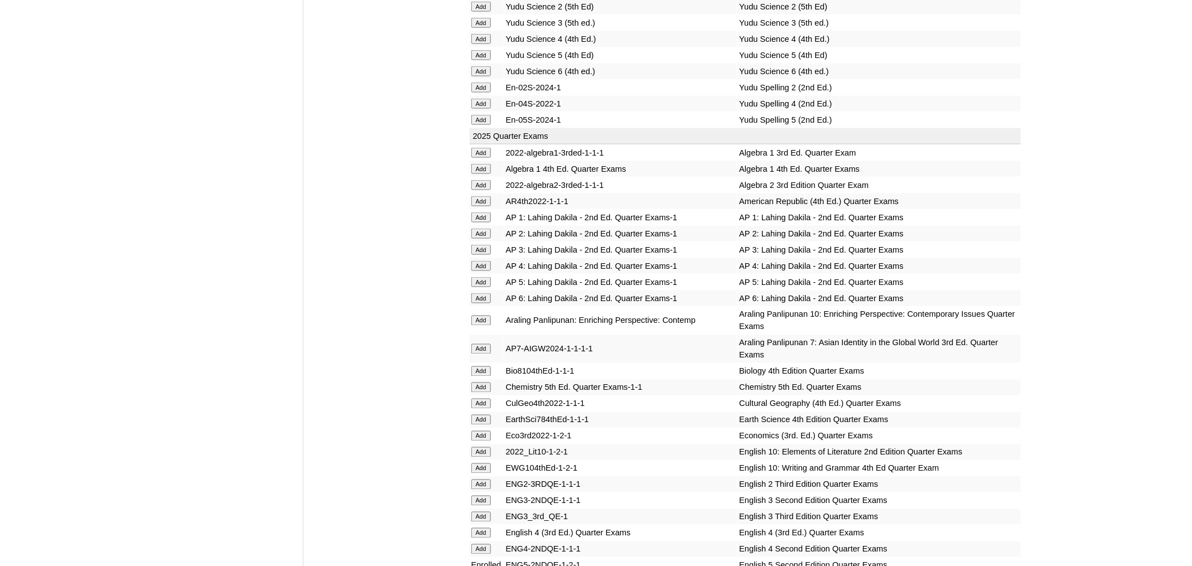
scroll to position [877, 0]
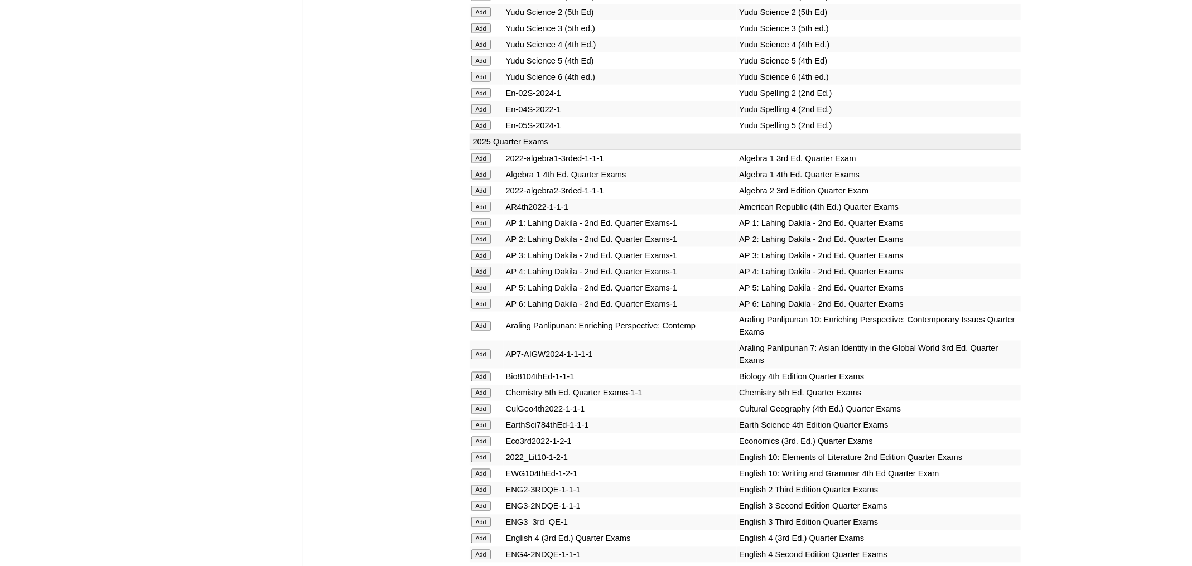
click at [485, 293] on input "Add" at bounding box center [481, 288] width 20 height 10
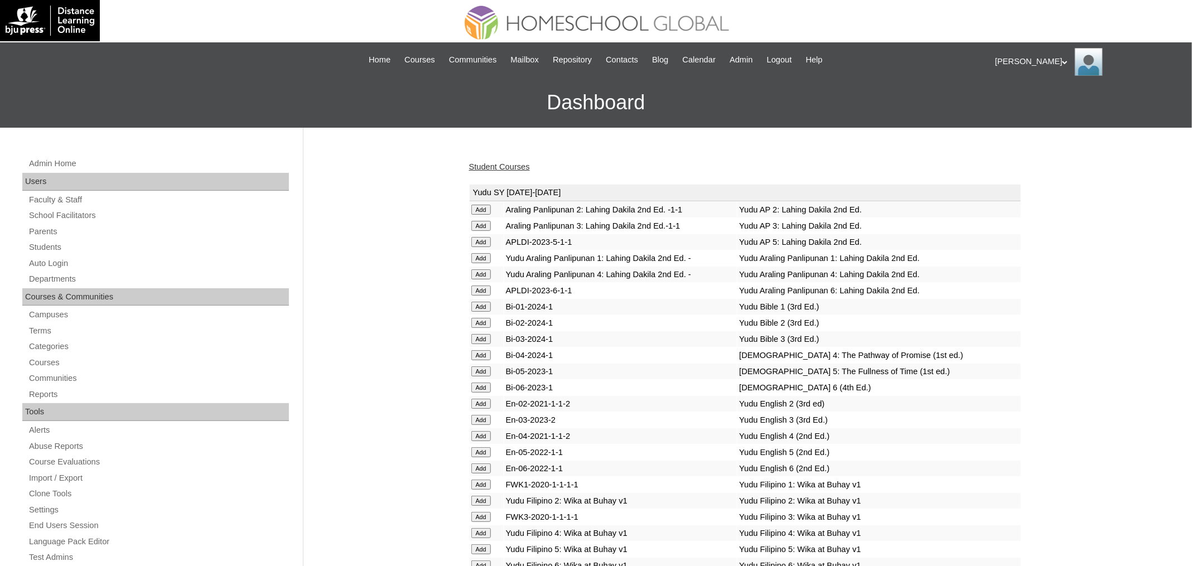
click at [517, 162] on link "Student Courses" at bounding box center [499, 166] width 61 height 9
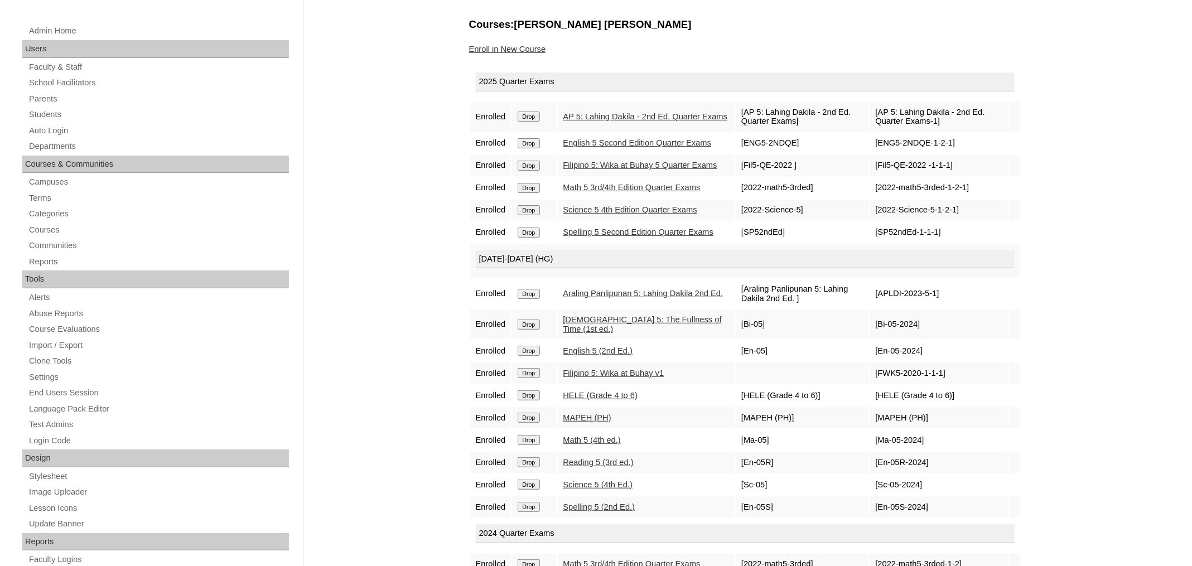
scroll to position [340, 0]
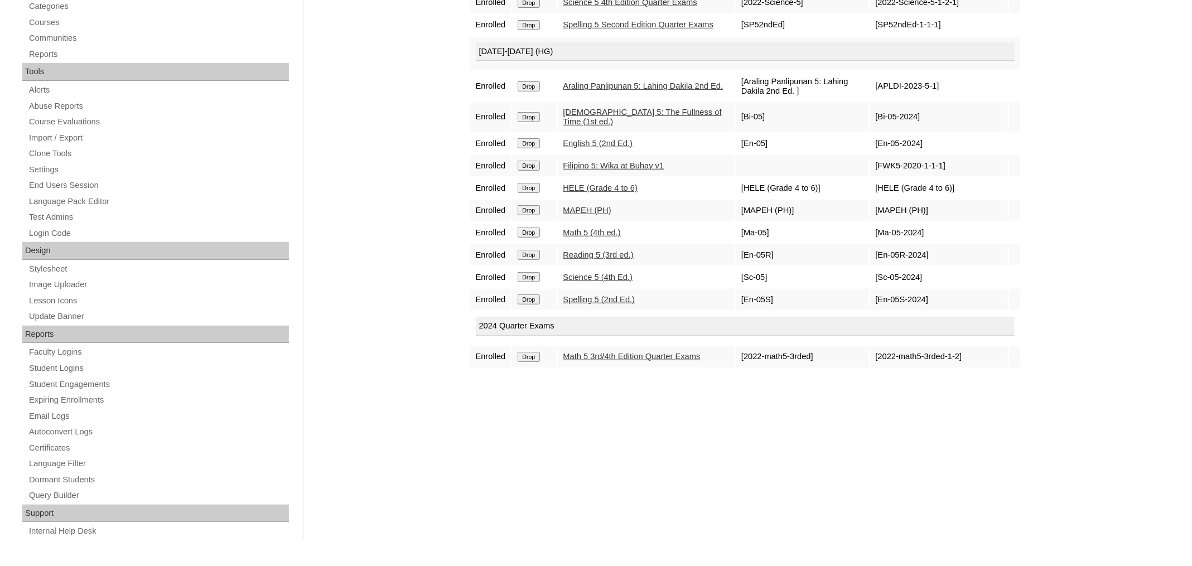
click at [535, 362] on input "Drop" at bounding box center [529, 357] width 22 height 10
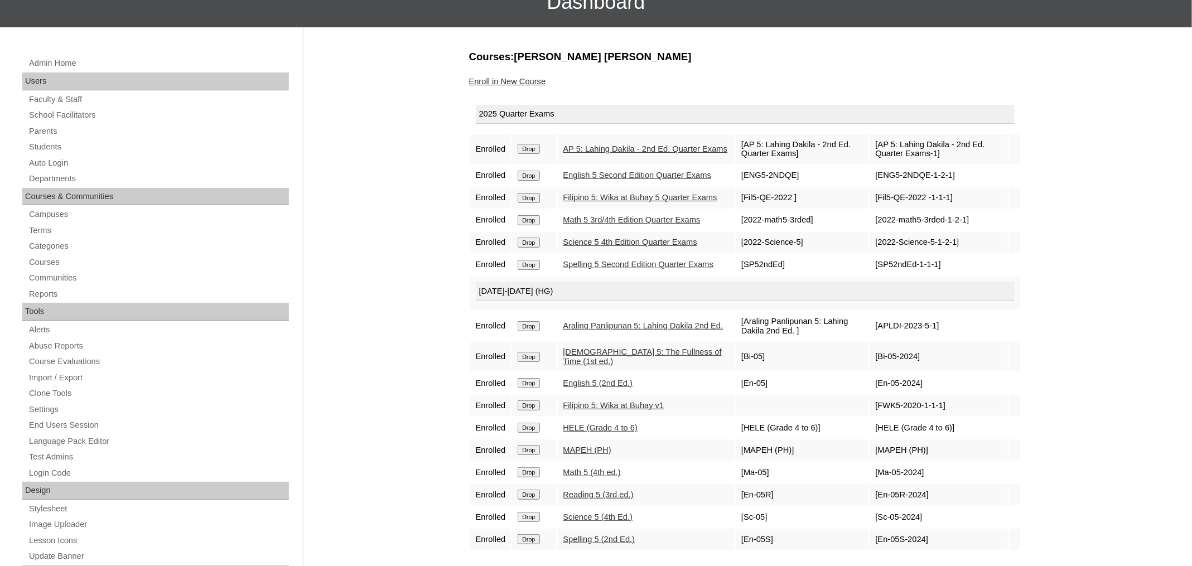
scroll to position [3, 0]
